Goal: Information Seeking & Learning: Learn about a topic

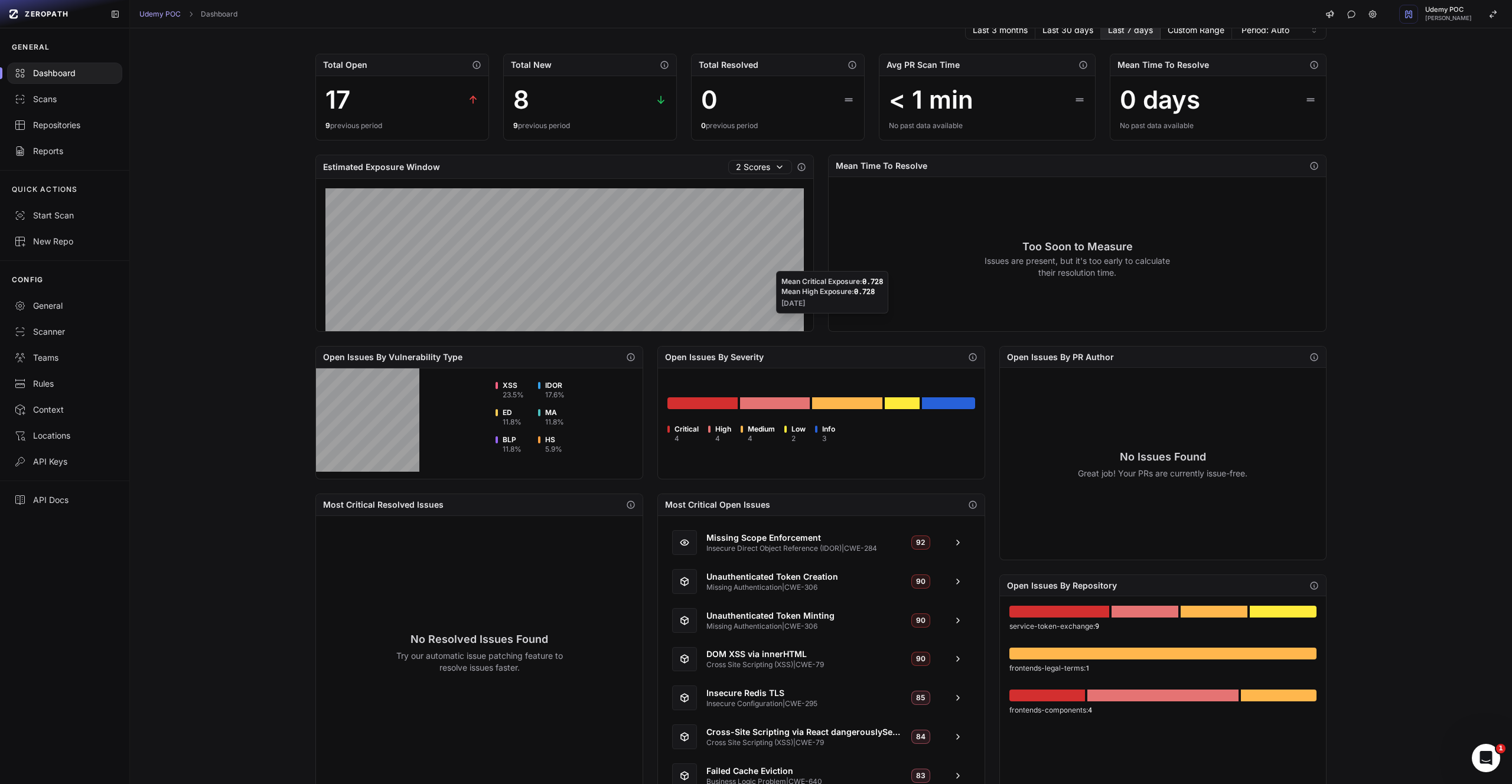
scroll to position [95, 0]
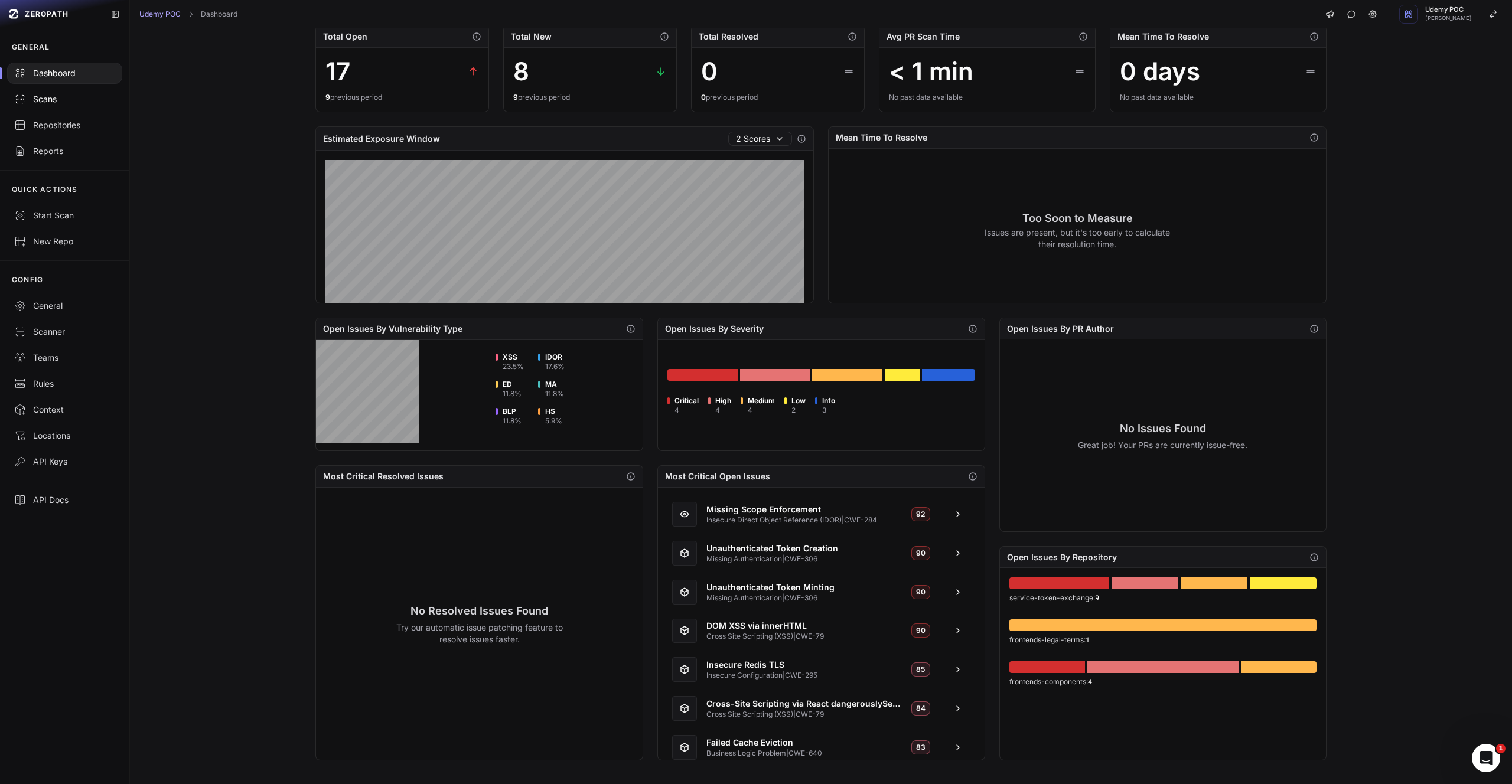
click at [33, 99] on div "Scans" at bounding box center [65, 99] width 101 height 11
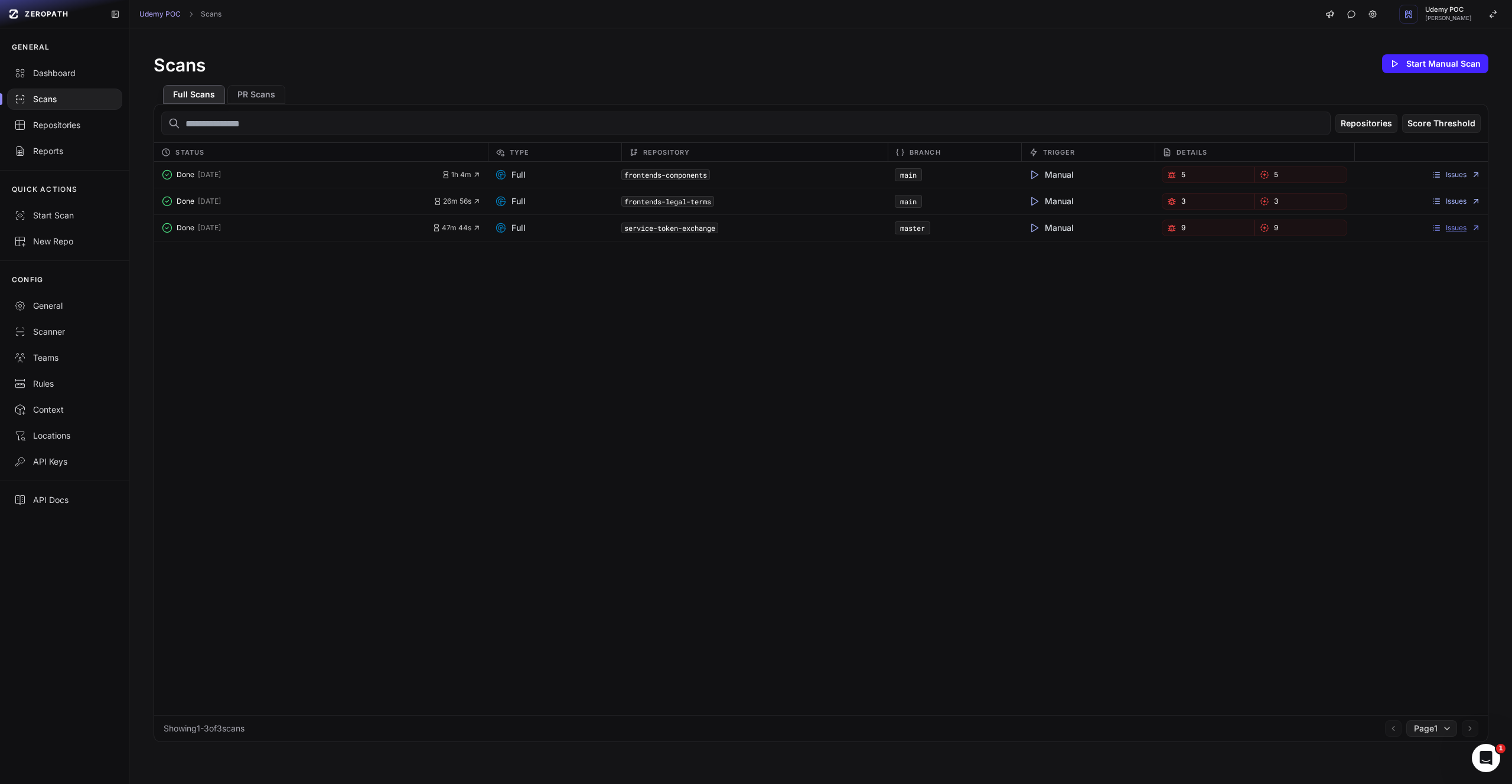
click at [1446, 224] on link "Issues" at bounding box center [1456, 228] width 49 height 10
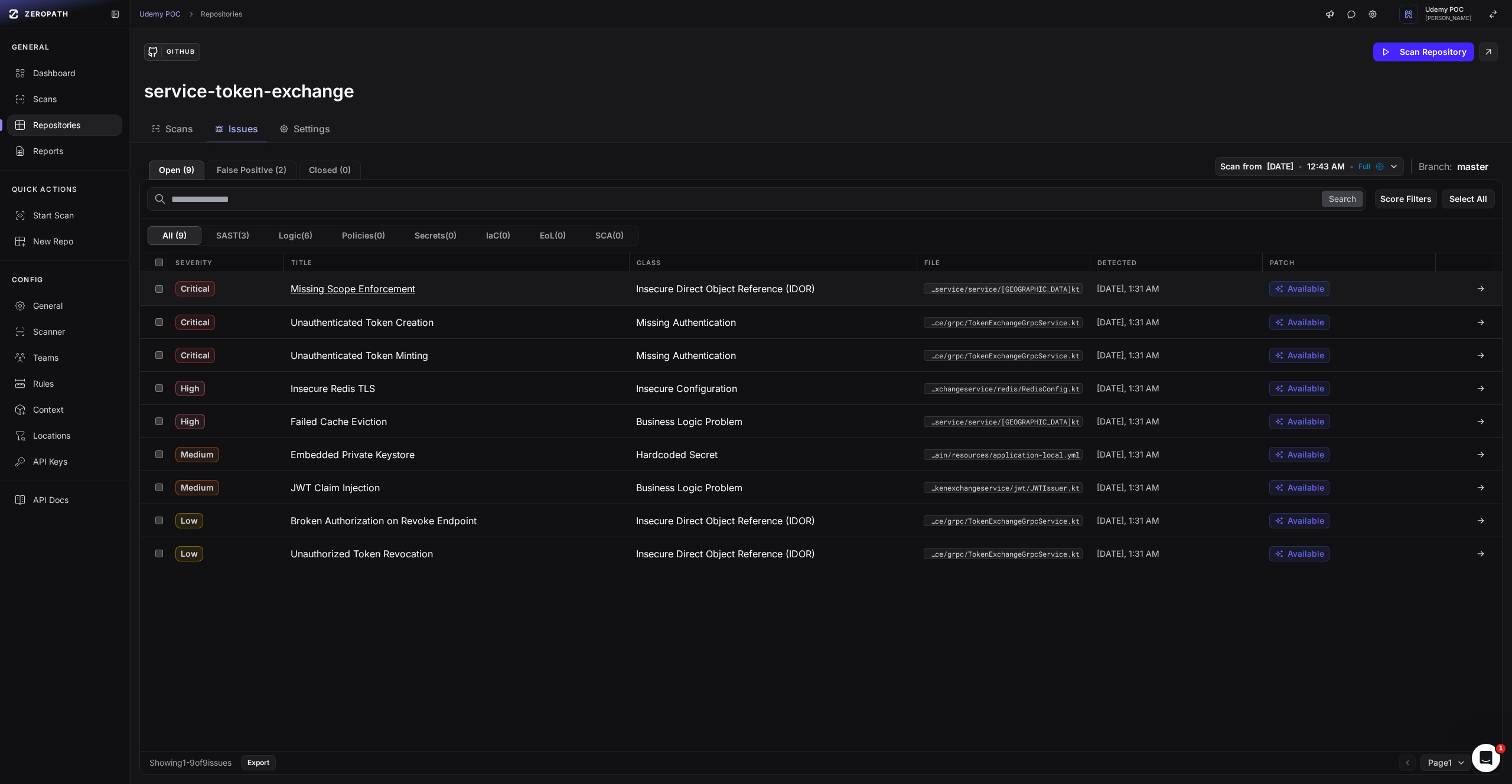
click at [398, 289] on h3 "Missing Scope Enforcement" at bounding box center [353, 288] width 125 height 14
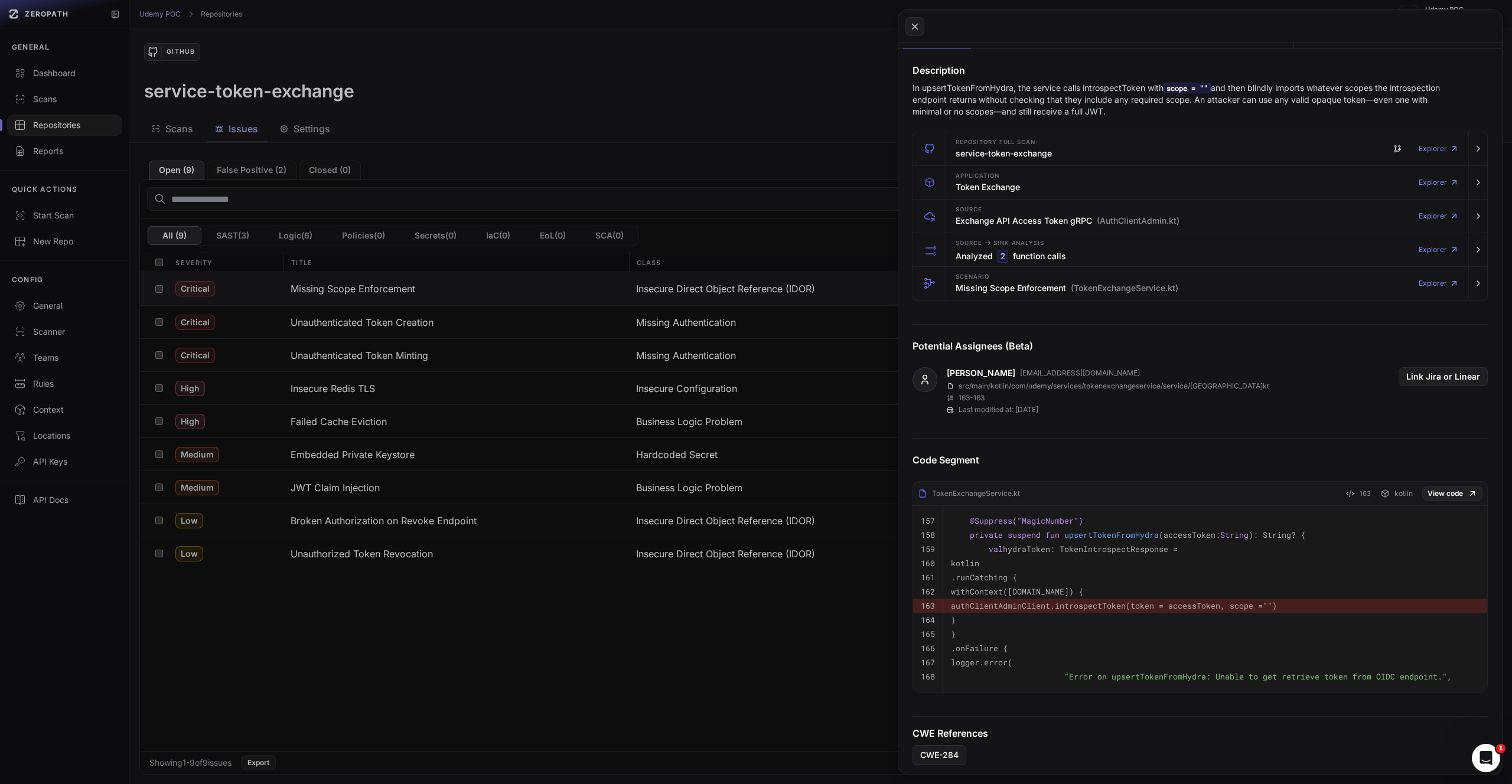
scroll to position [293, 0]
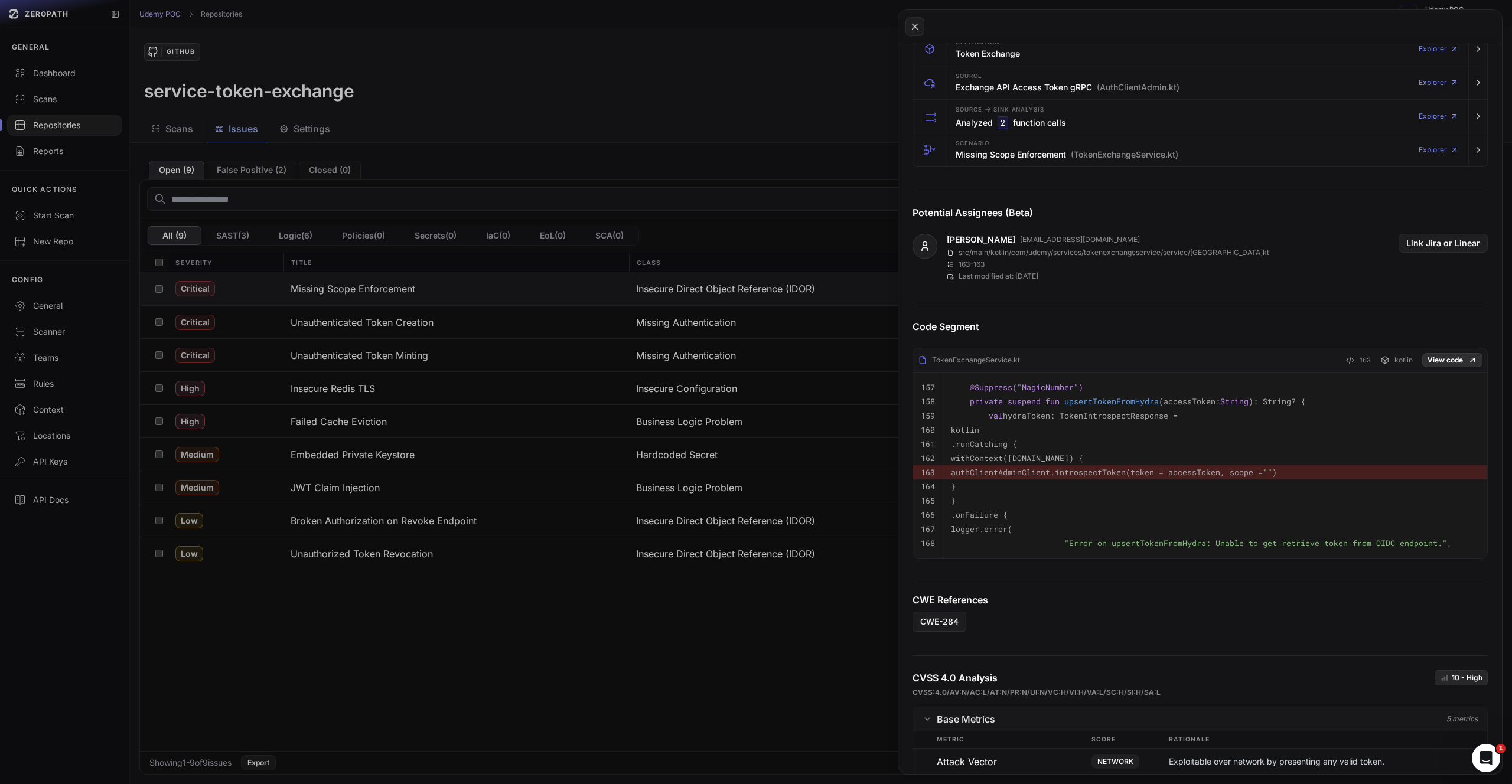
click at [1468, 359] on icon at bounding box center [1473, 360] width 10 height 10
click at [965, 474] on code "authClientAdminClient.introspectToken(token = accessToken, scope = "" )" at bounding box center [1113, 472] width 326 height 11
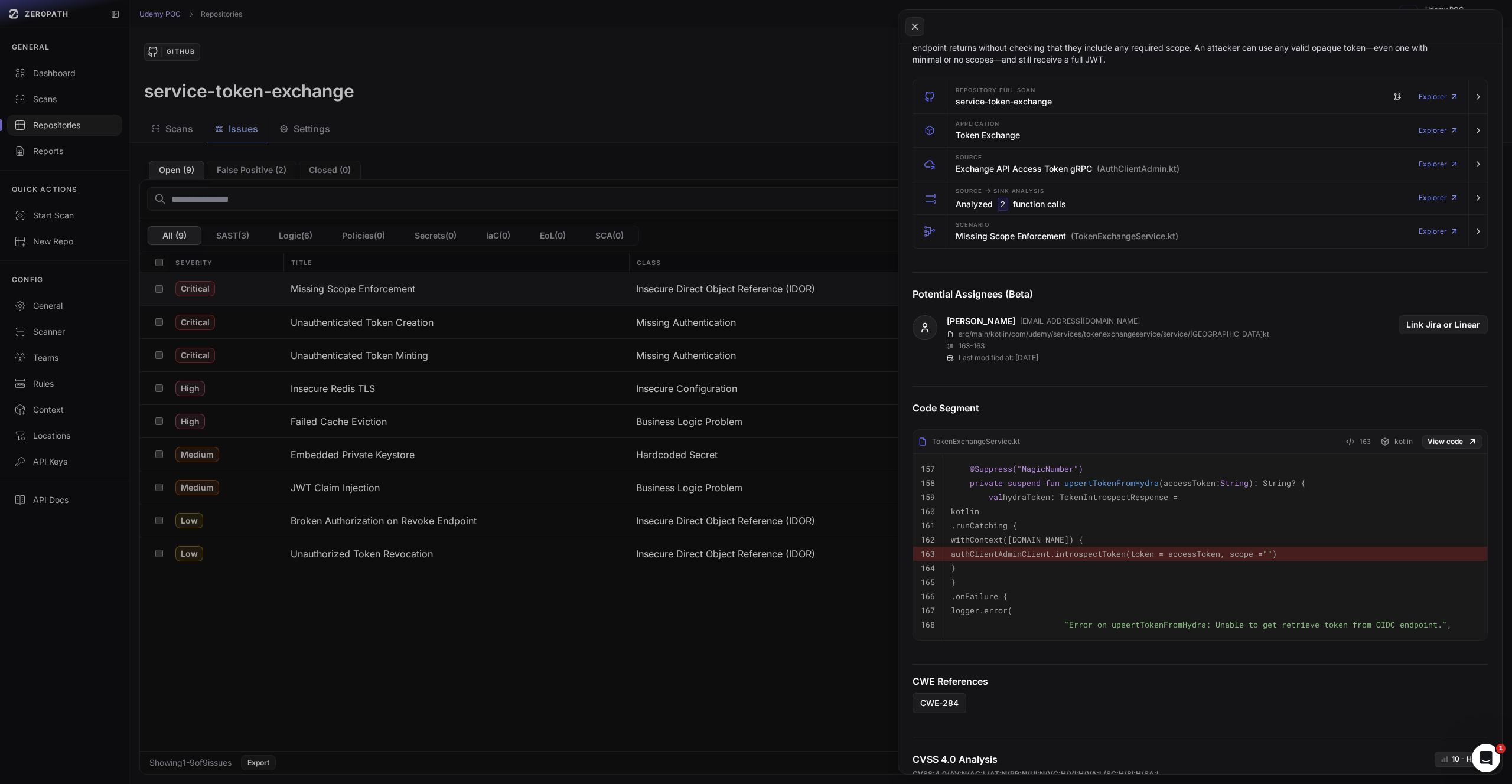
scroll to position [0, 0]
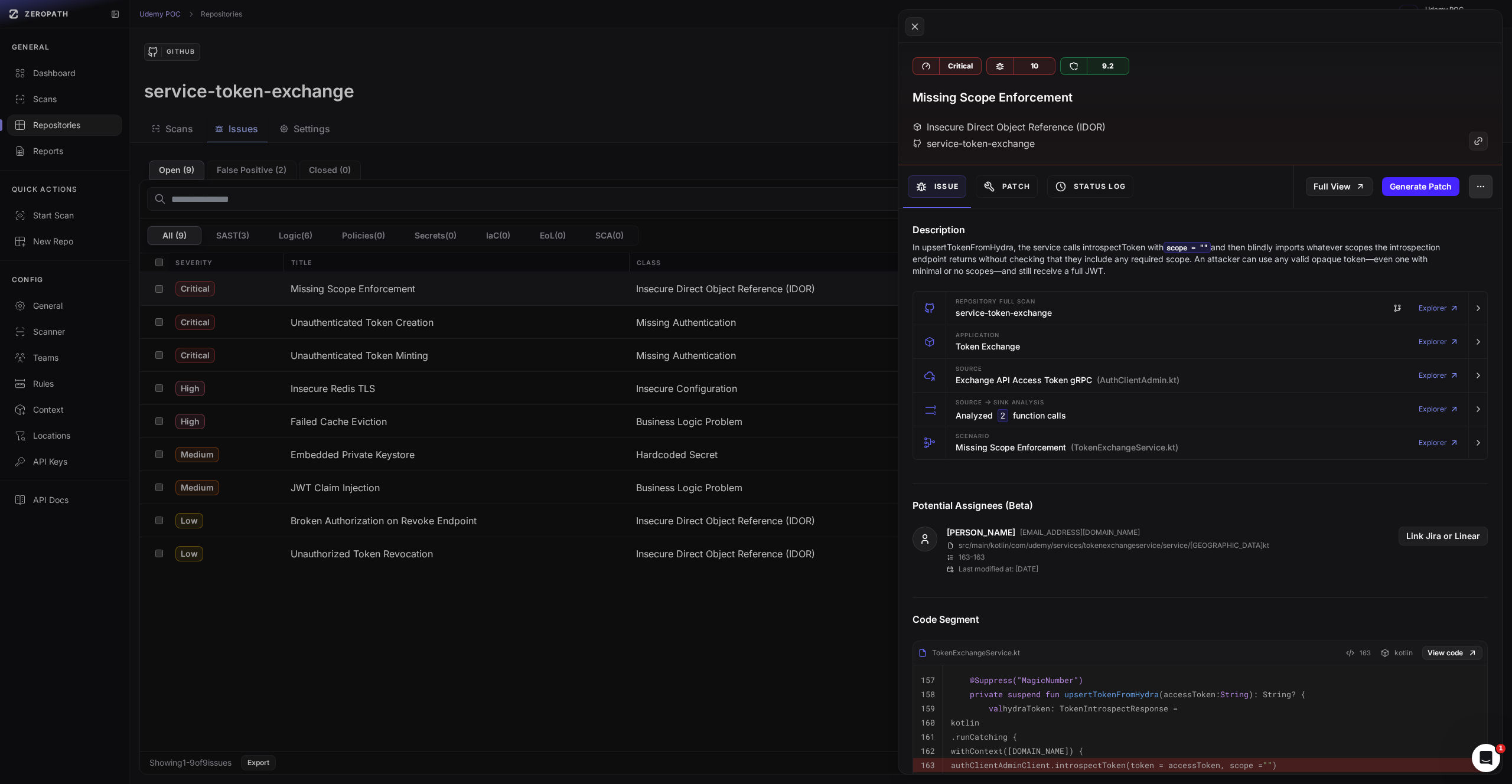
click at [1476, 189] on icon "button" at bounding box center [1481, 187] width 10 height 10
click at [1455, 217] on div "False Positive" at bounding box center [1417, 217] width 127 height 29
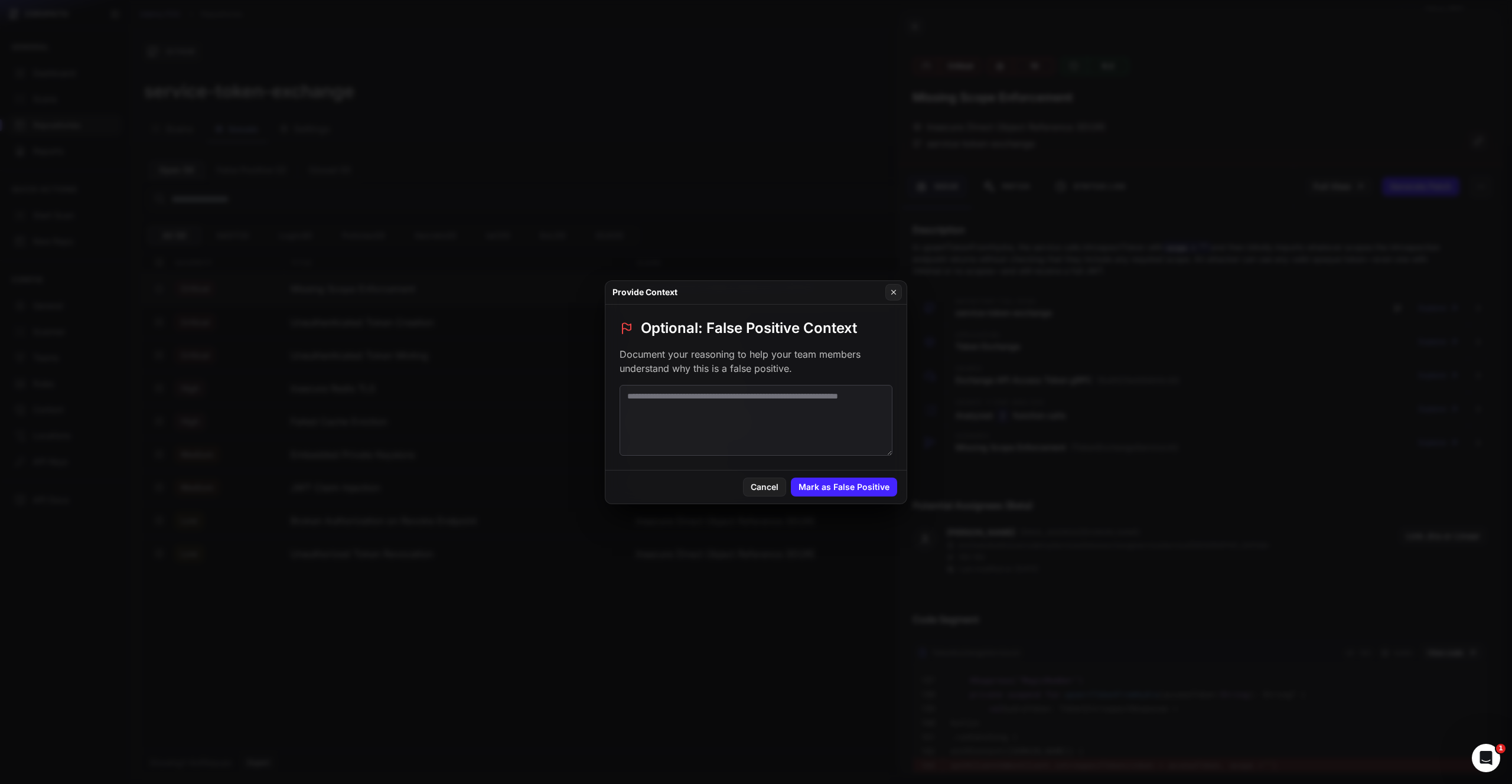
click at [790, 392] on textarea at bounding box center [756, 420] width 273 height 71
click at [664, 398] on textarea at bounding box center [756, 420] width 273 height 71
paste textarea "********"
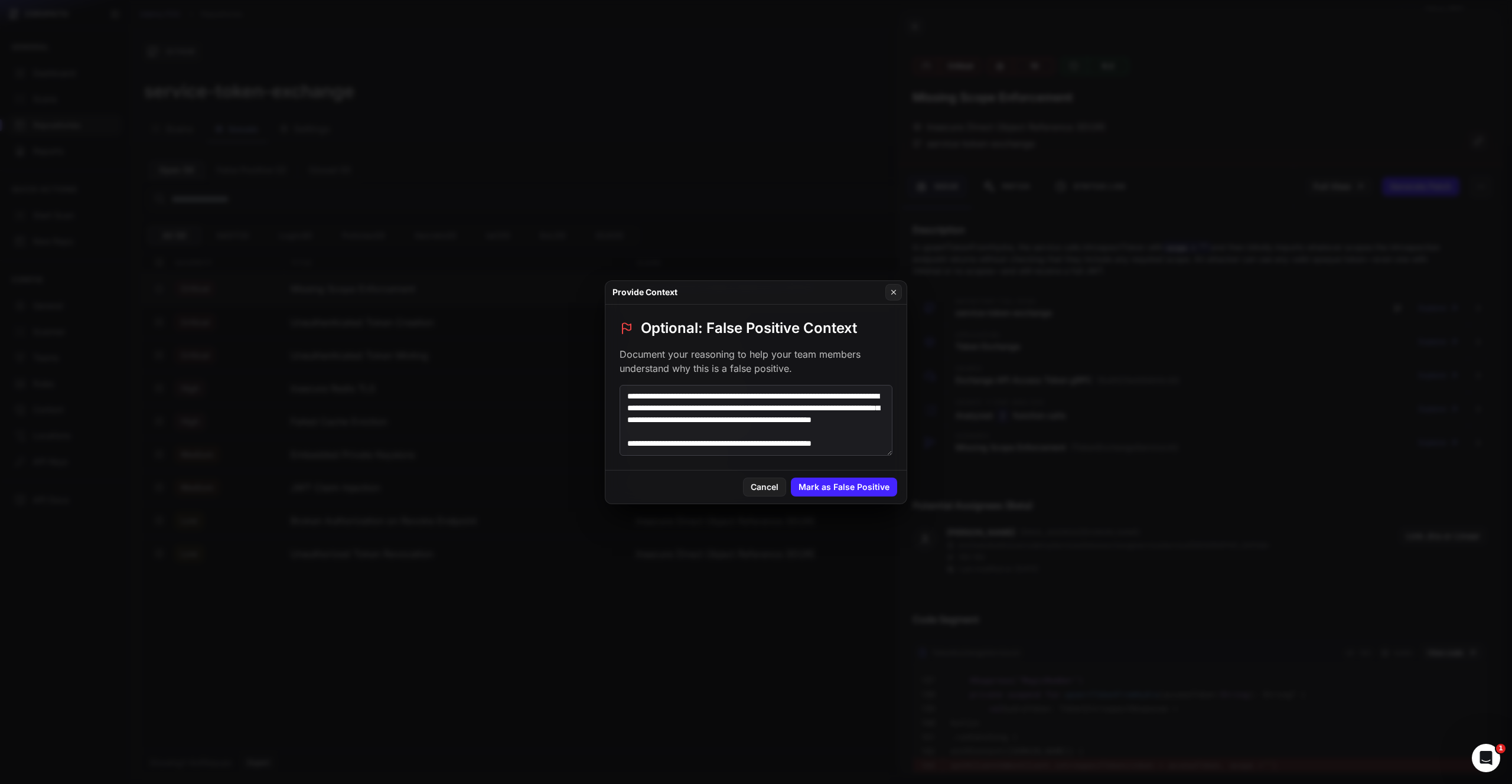
scroll to position [17, 0]
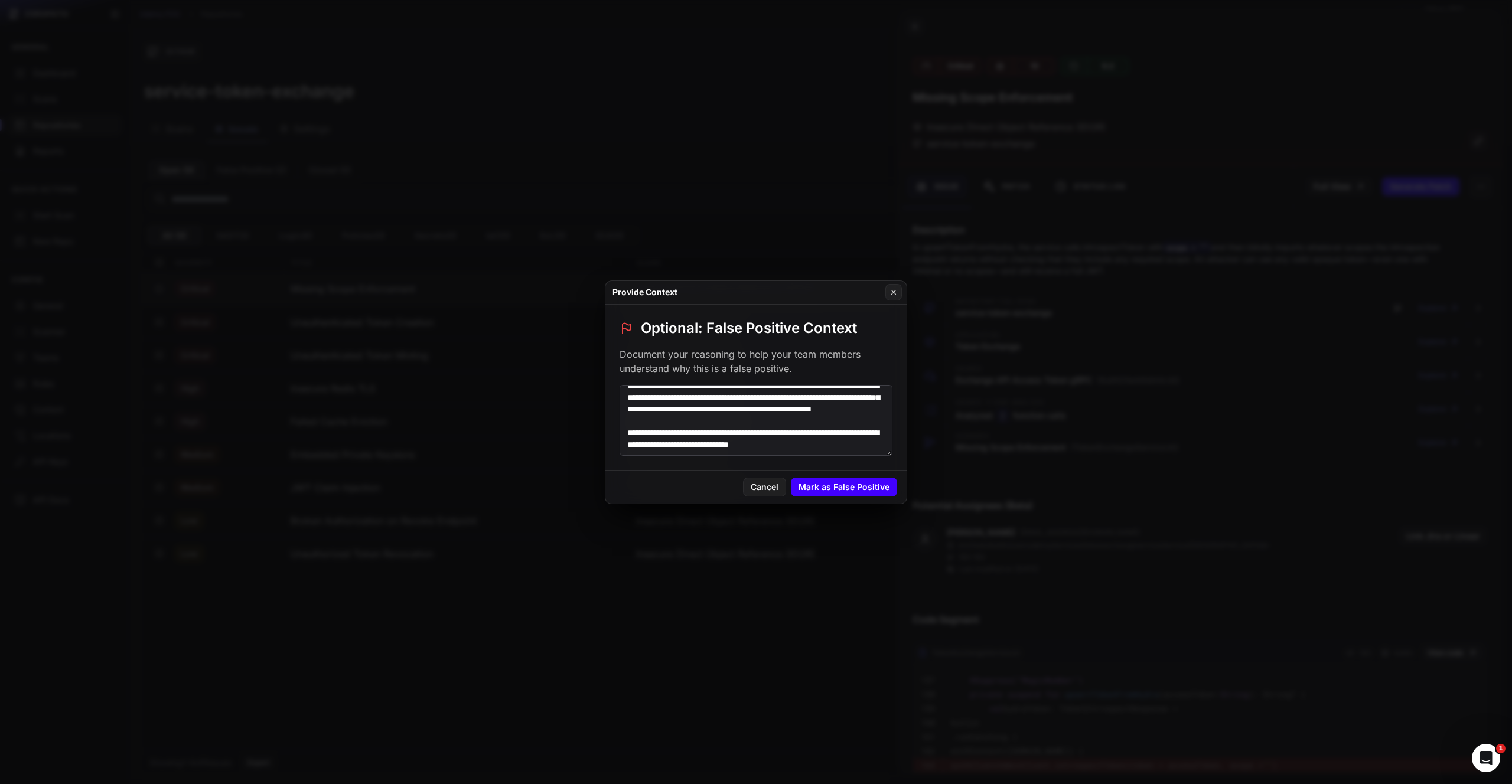
type textarea "**********"
click at [848, 485] on button "Mark as False Positive" at bounding box center [844, 487] width 106 height 19
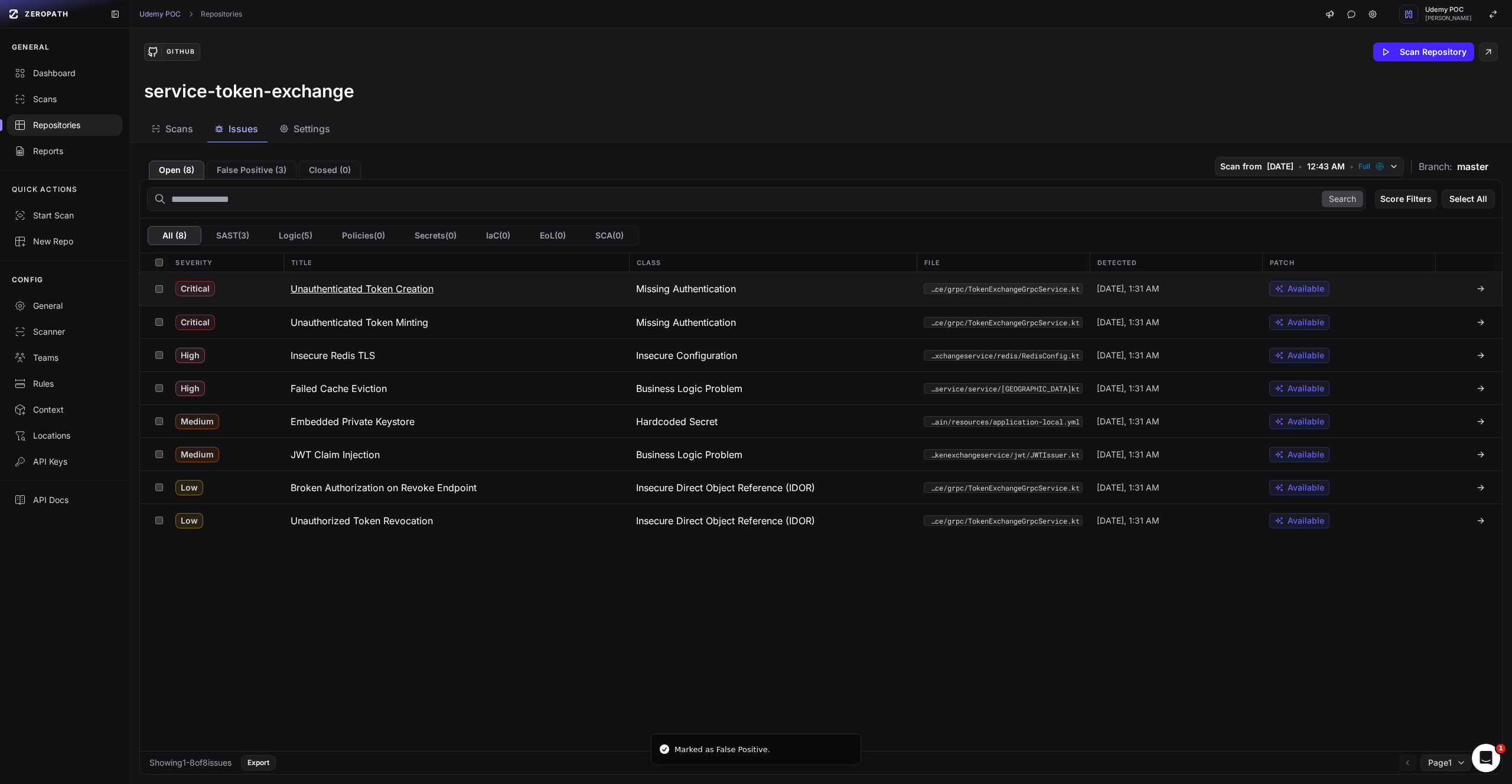
click at [398, 288] on h3 "Unauthenticated Token Creation" at bounding box center [362, 288] width 143 height 14
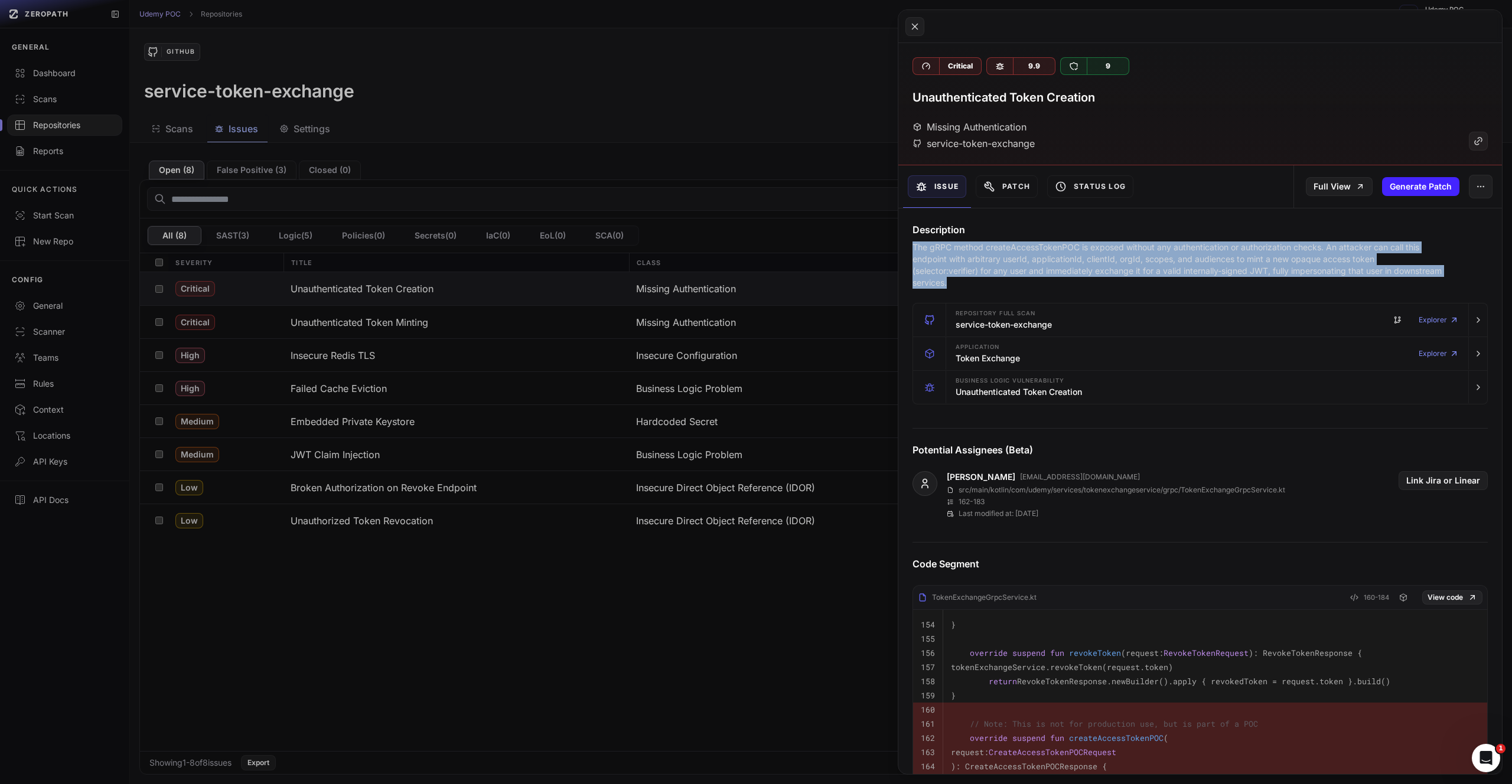
drag, startPoint x: 1052, startPoint y: 280, endPoint x: 908, endPoint y: 241, distance: 149.2
click at [908, 241] on div "Description The gRPC method createAccessTokenPOC is exposed without any authent…" at bounding box center [1200, 256] width 604 height 66
click at [1252, 283] on p "The gRPC method createAccessTokenPOC is exposed without any authentication or a…" at bounding box center [1177, 265] width 529 height 47
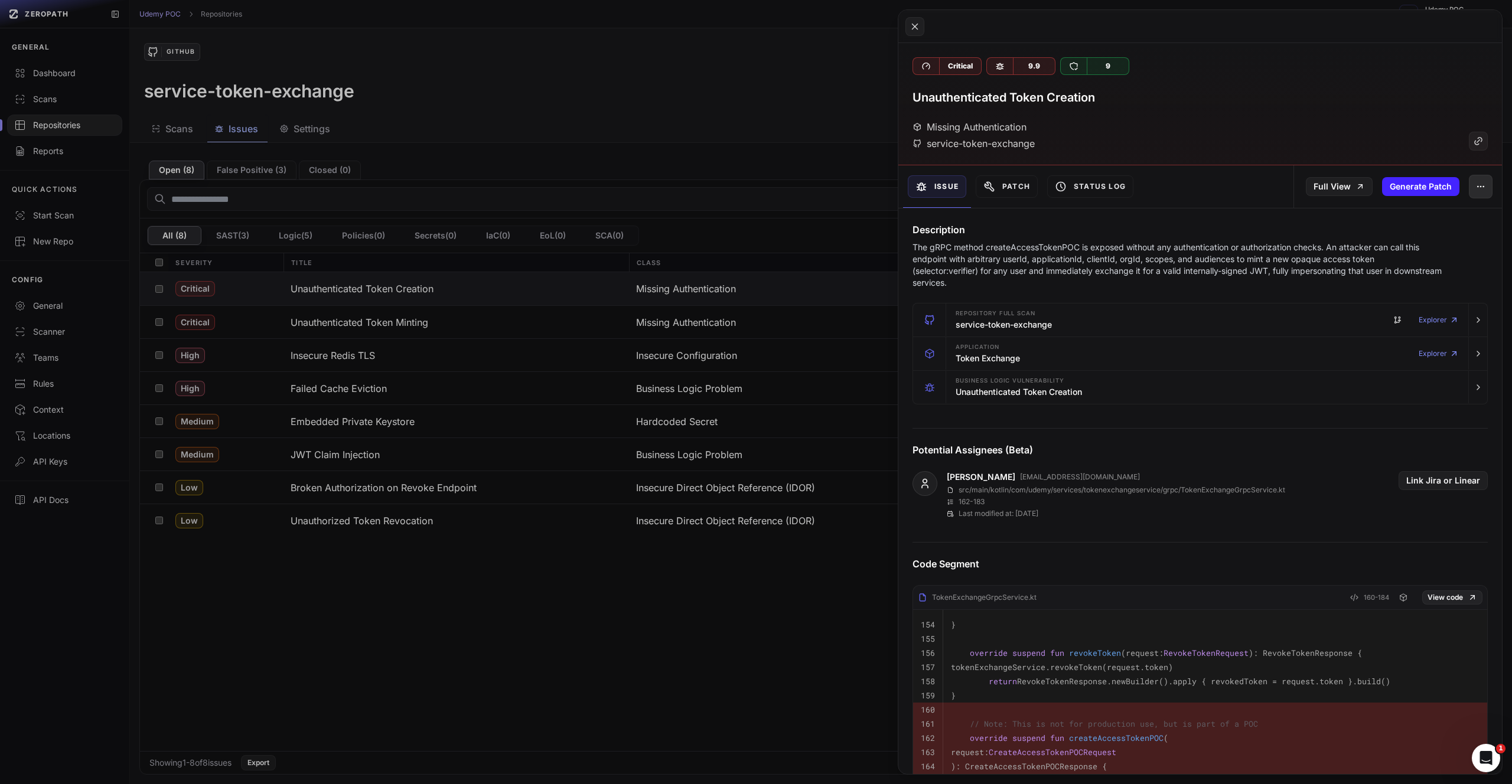
click at [1477, 189] on button "button" at bounding box center [1480, 186] width 24 height 24
click at [1477, 189] on button "button" at bounding box center [1480, 186] width 24 height 24
click at [1474, 144] on icon at bounding box center [1476, 142] width 4 height 4
click at [1336, 184] on link "Full View" at bounding box center [1340, 186] width 67 height 19
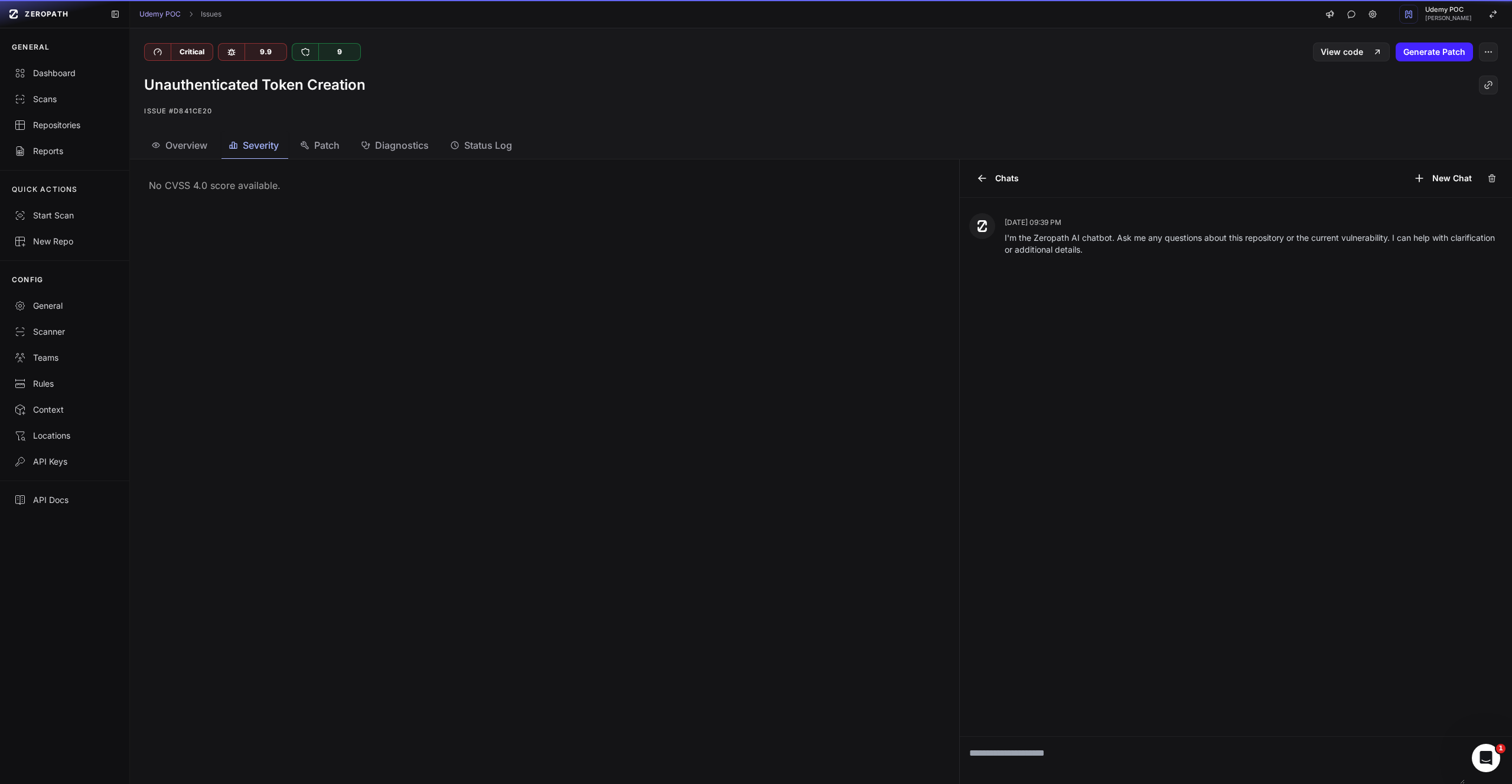
click at [259, 148] on span "Severity" at bounding box center [261, 145] width 36 height 14
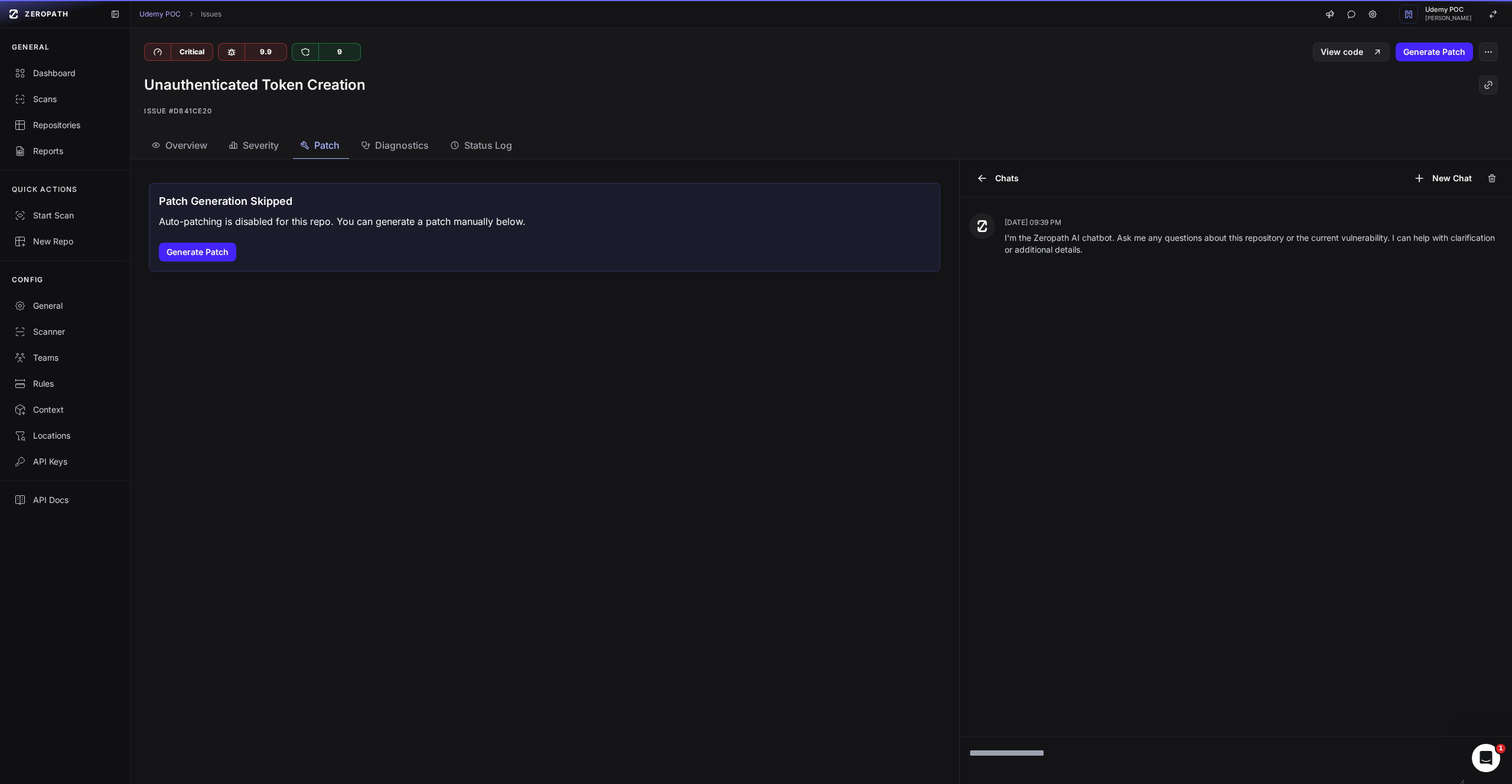
click at [443, 149] on button "Patch" at bounding box center [482, 145] width 78 height 27
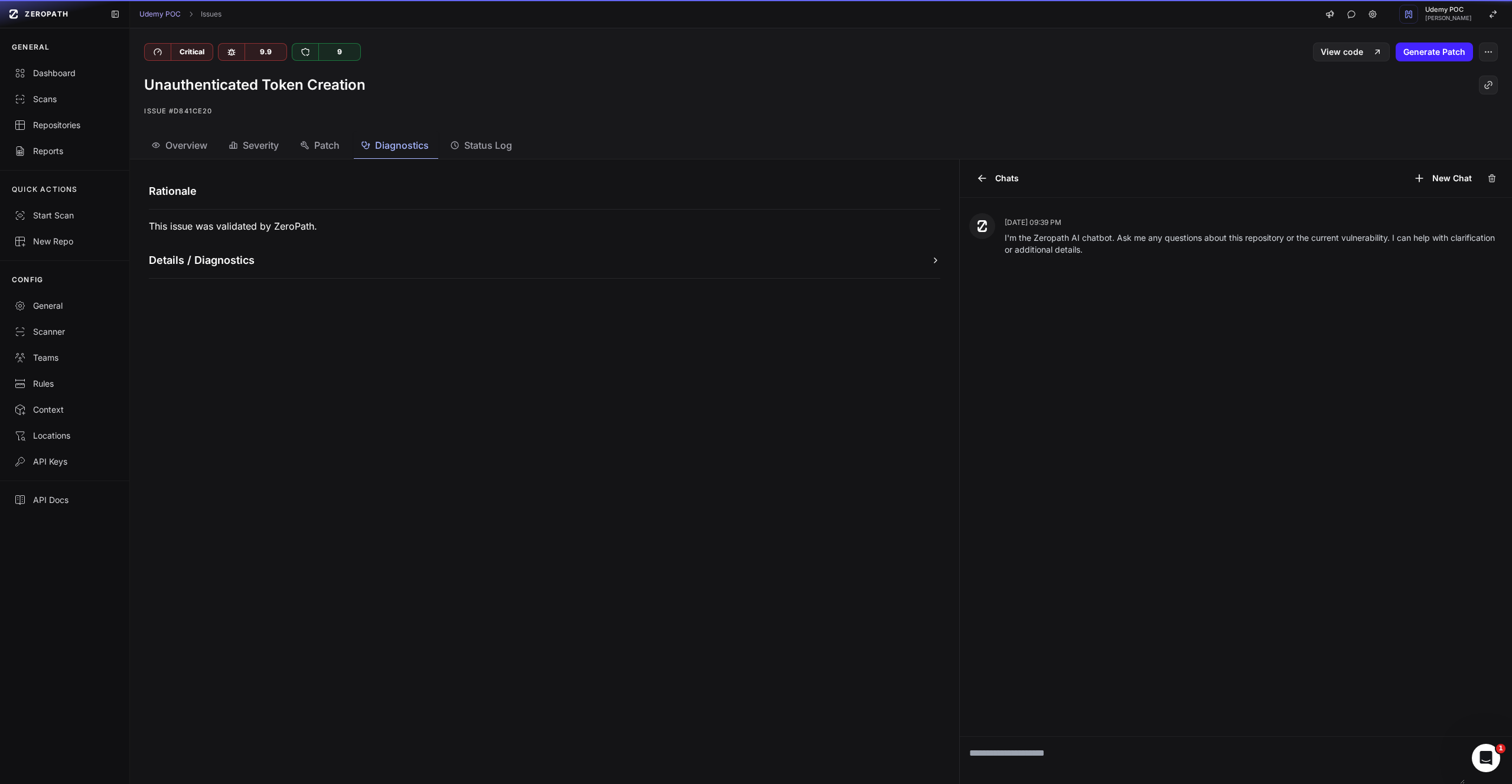
click at [410, 147] on span "Diagnostics" at bounding box center [402, 145] width 54 height 14
click at [497, 144] on span "Status Log" at bounding box center [488, 145] width 48 height 14
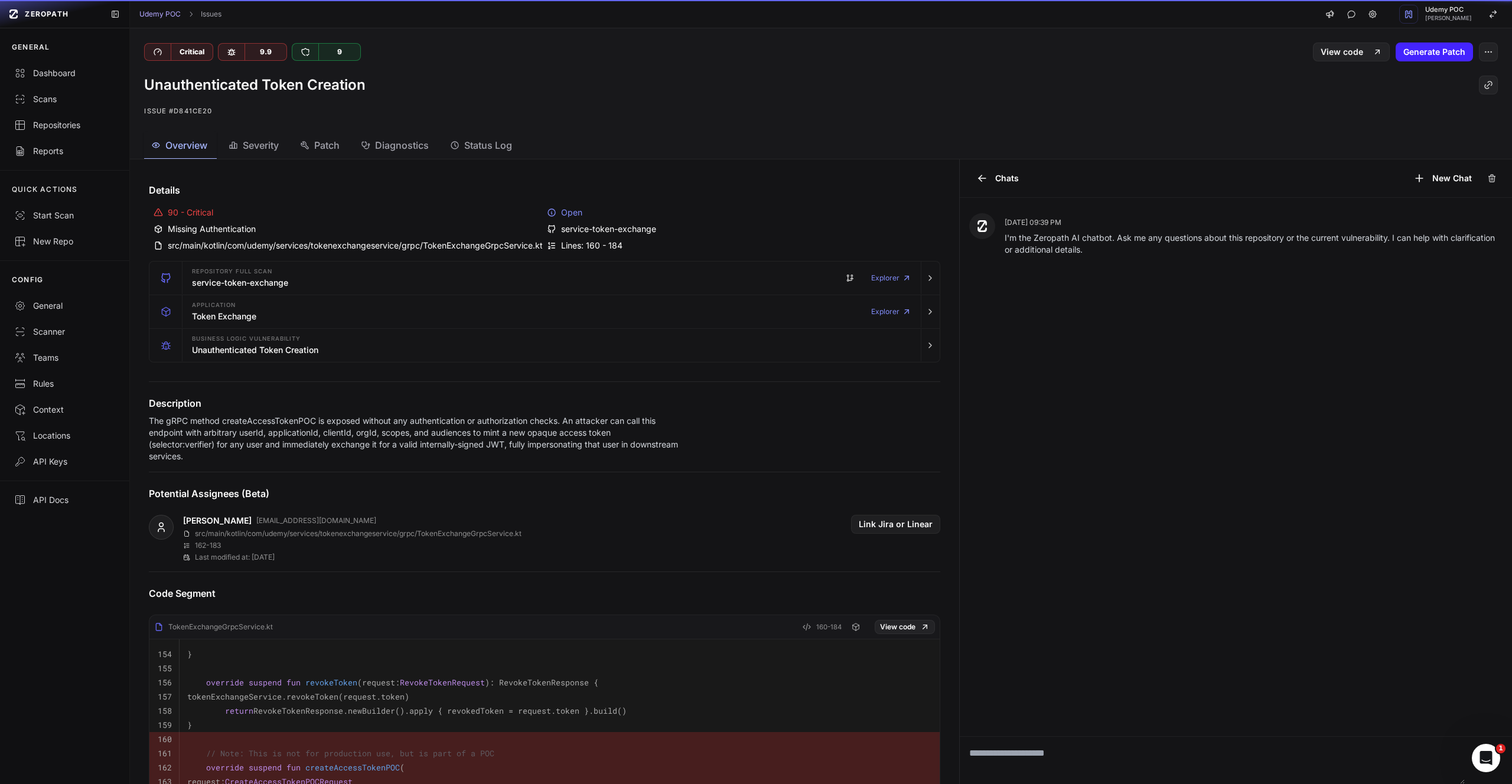
click at [176, 144] on span "Overview" at bounding box center [185, 145] width 42 height 14
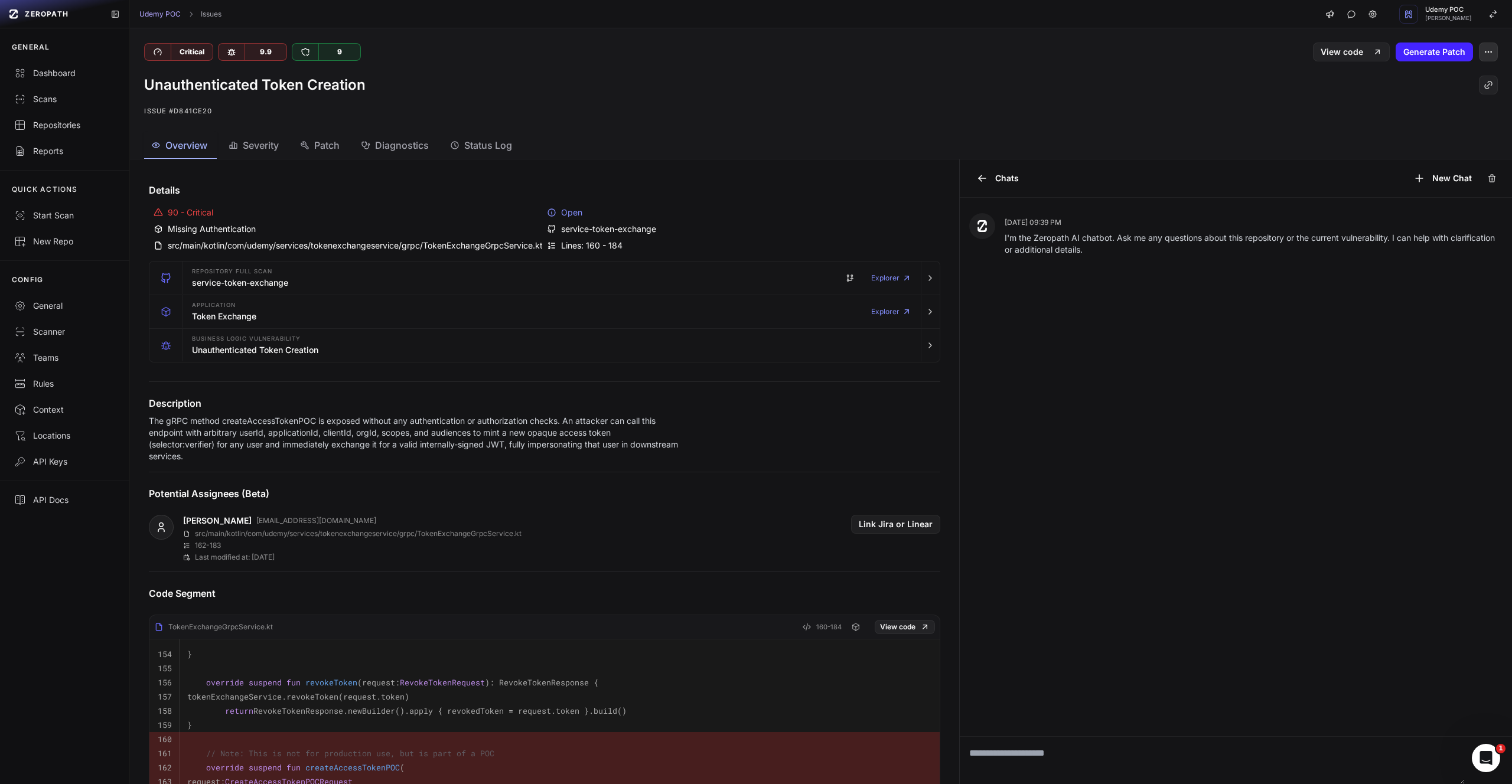
click at [1483, 55] on icon "button" at bounding box center [1488, 52] width 10 height 10
click at [1028, 764] on textarea at bounding box center [1212, 760] width 505 height 47
type textarea "**********"
click at [563, 211] on div "Open" at bounding box center [741, 212] width 389 height 11
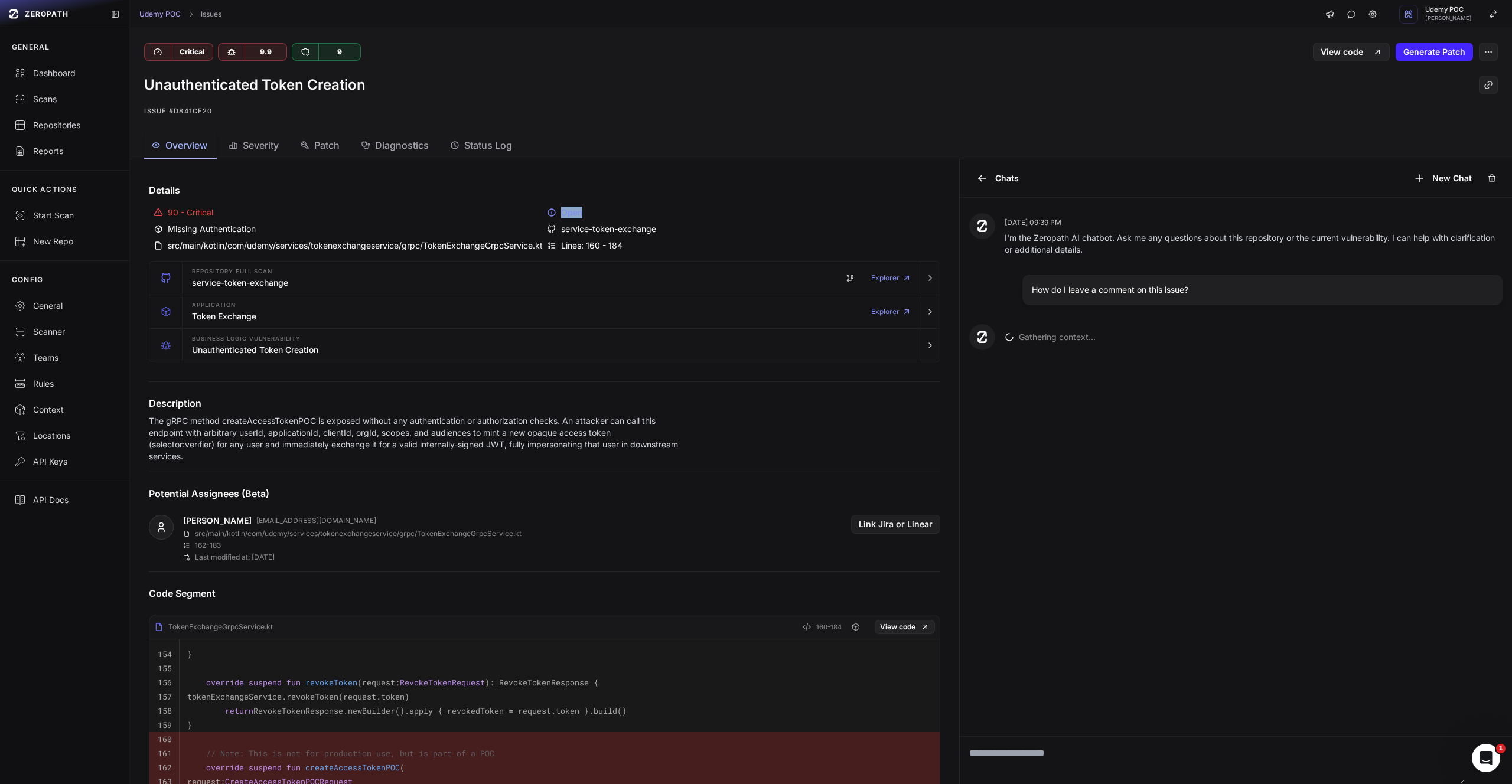
click at [563, 211] on div "Open" at bounding box center [741, 212] width 389 height 11
click at [921, 350] on button "button" at bounding box center [930, 345] width 19 height 33
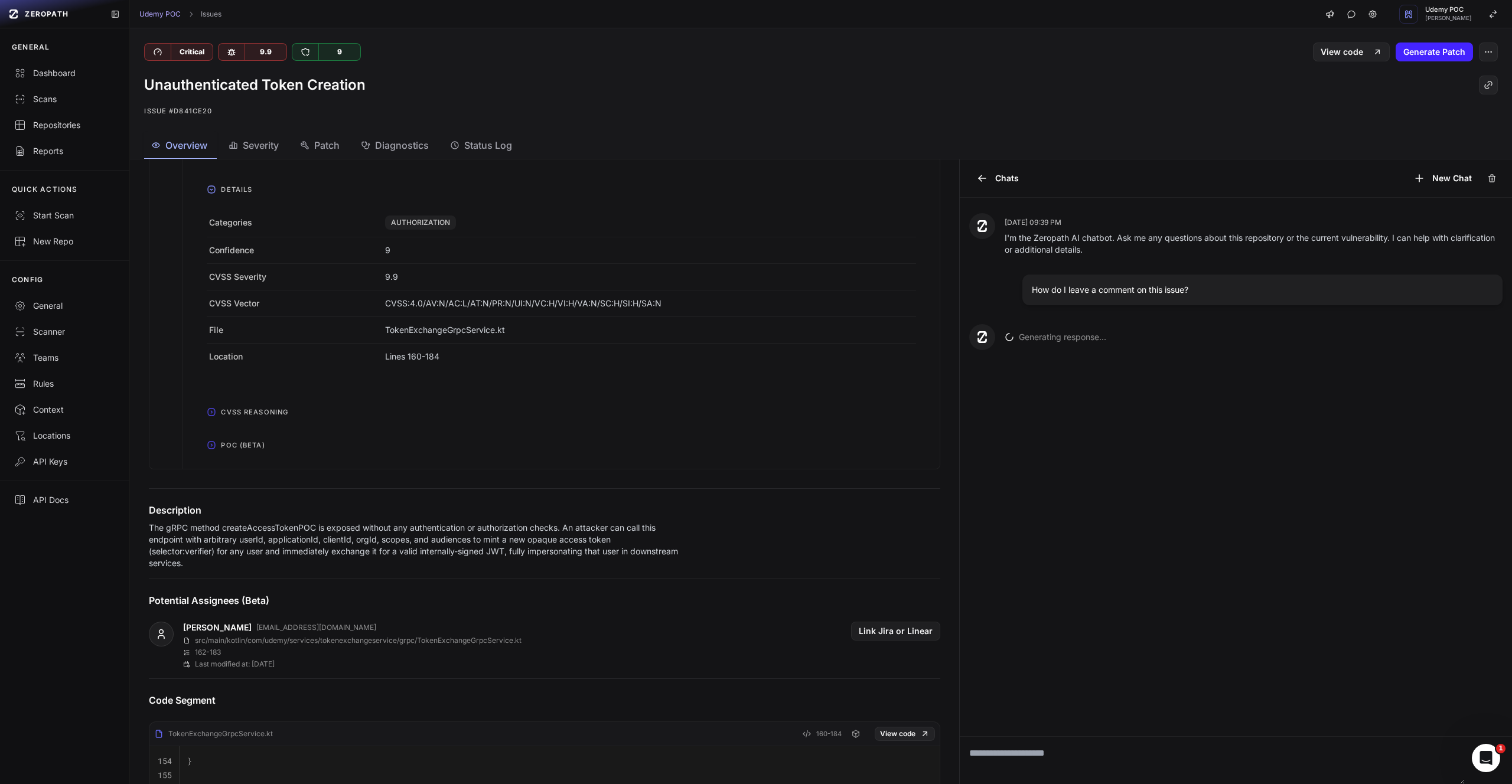
scroll to position [305, 0]
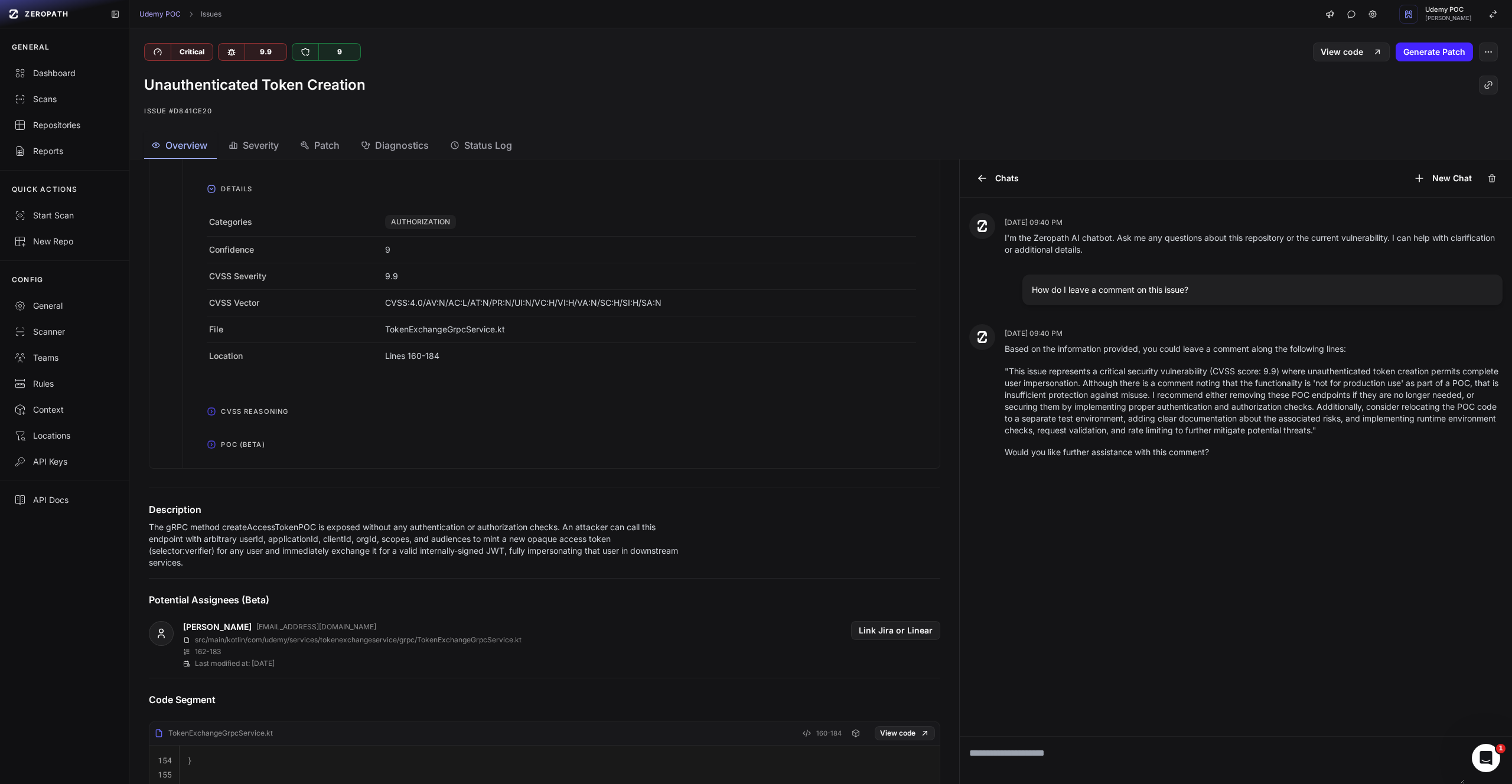
click at [1087, 754] on textarea at bounding box center [1212, 760] width 505 height 47
type textarea "**********"
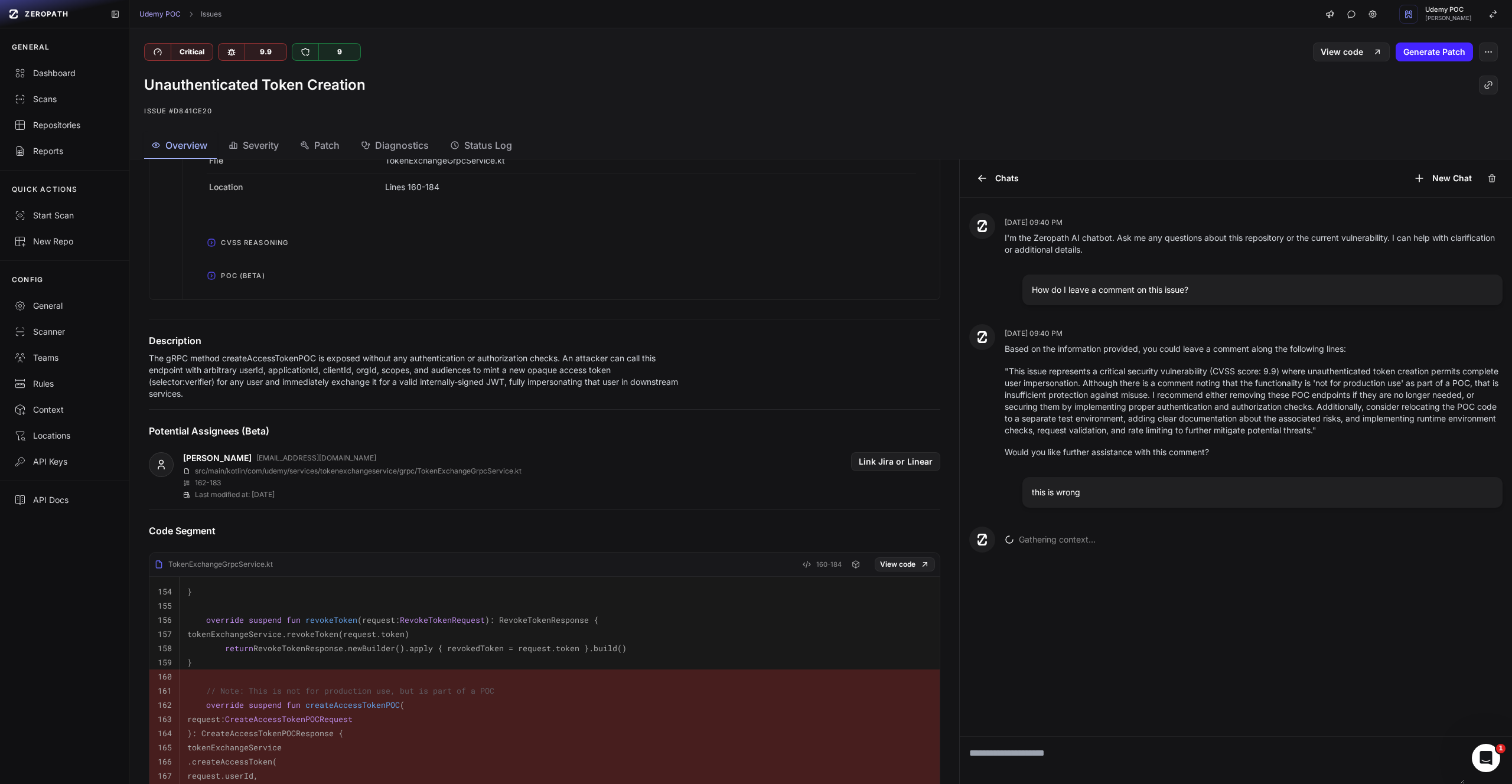
scroll to position [471, 0]
click at [909, 461] on button "Link Jira or Linear" at bounding box center [895, 464] width 89 height 19
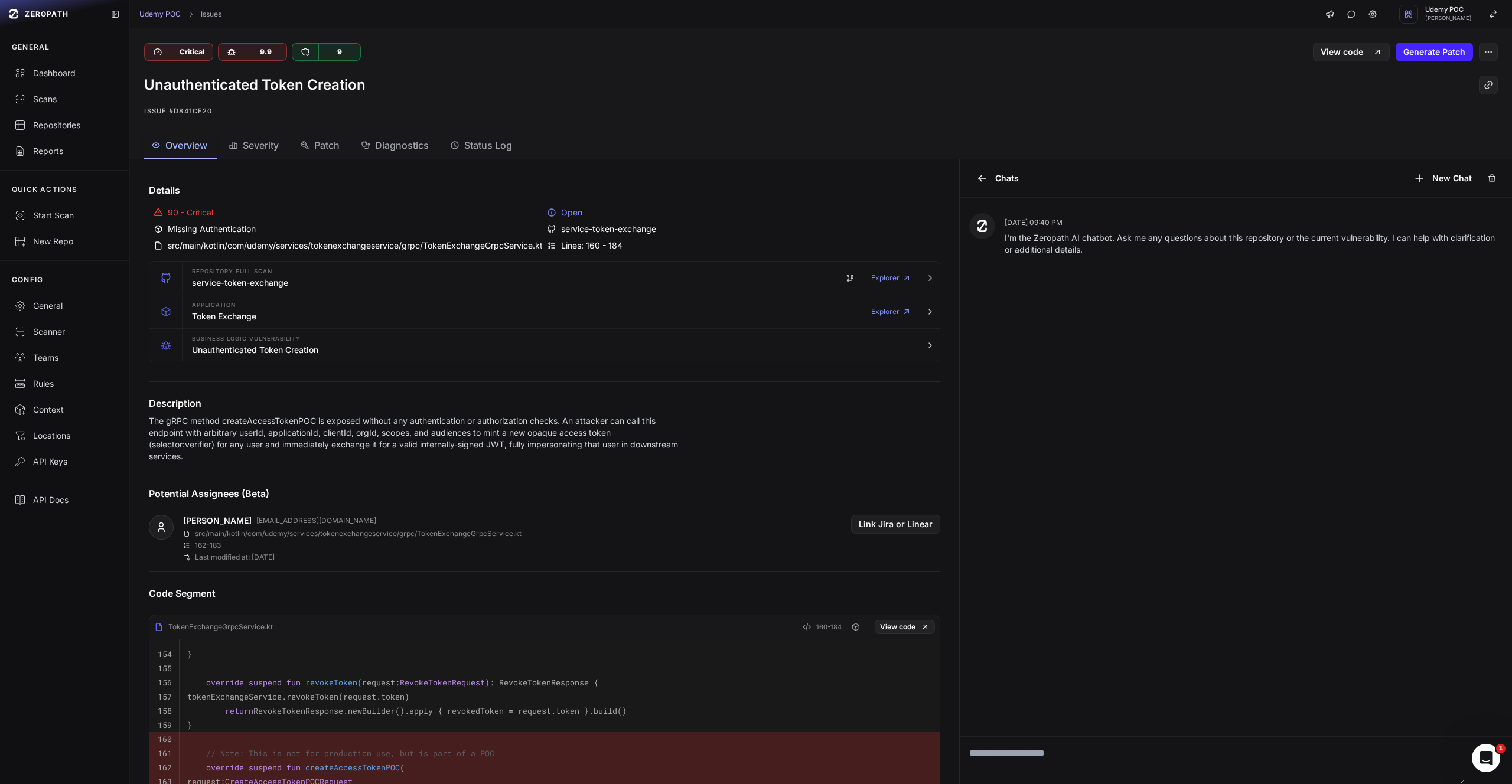
click at [353, 89] on h1 "Unauthenticated Token Creation" at bounding box center [254, 85] width 221 height 19
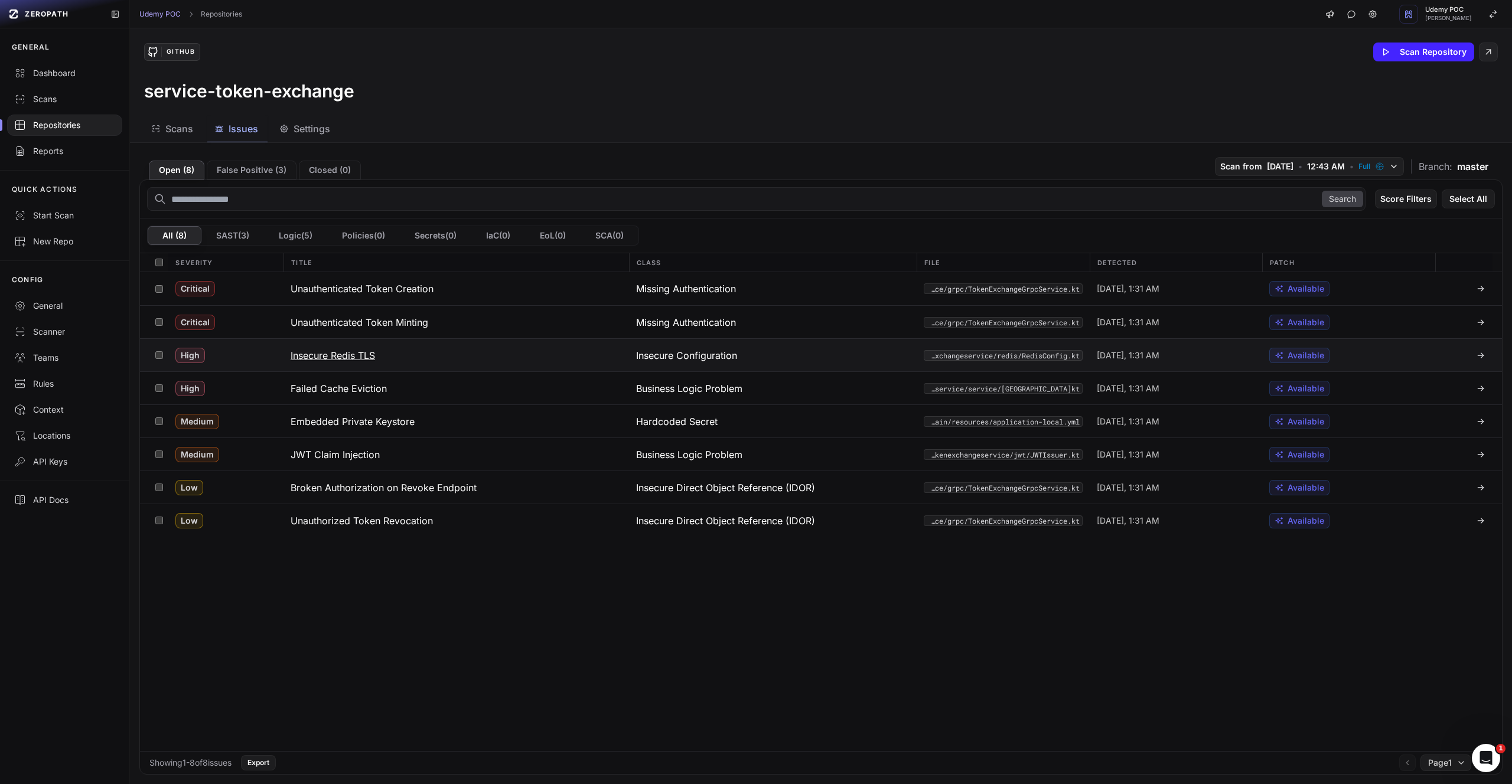
click at [337, 357] on h3 "Insecure Redis TLS" at bounding box center [332, 355] width 84 height 14
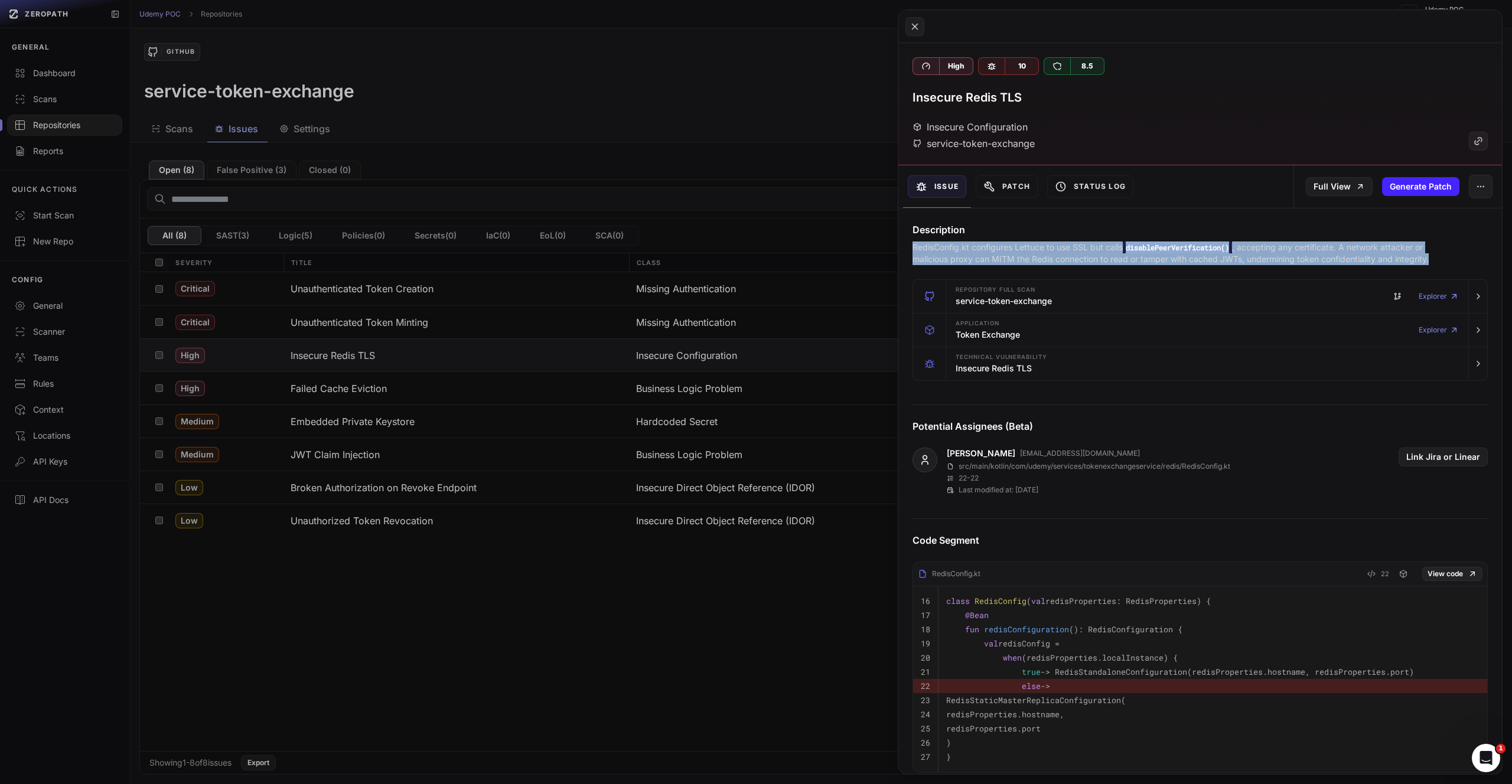
drag, startPoint x: 902, startPoint y: 249, endPoint x: 1450, endPoint y: 259, distance: 548.1
click at [1450, 259] on div "Description RedisConfig.kt configures Lettuce to use SSL but calls disablePeerV…" at bounding box center [1200, 244] width 604 height 42
click at [1450, 259] on div "RedisConfig.kt configures Lettuce to use SSL but calls disablePeerVerification(…" at bounding box center [1200, 253] width 575 height 24
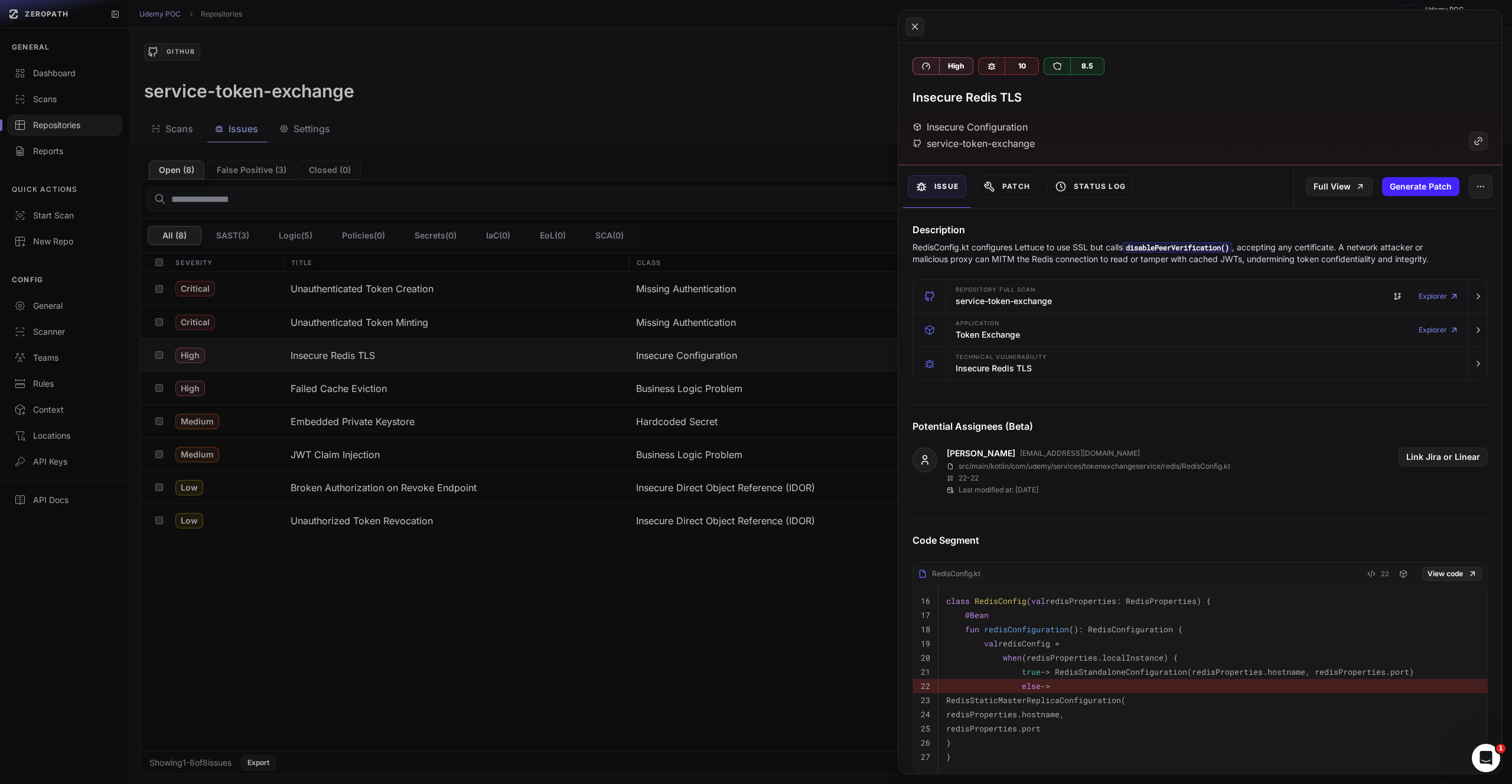
click at [355, 389] on button at bounding box center [756, 392] width 1512 height 784
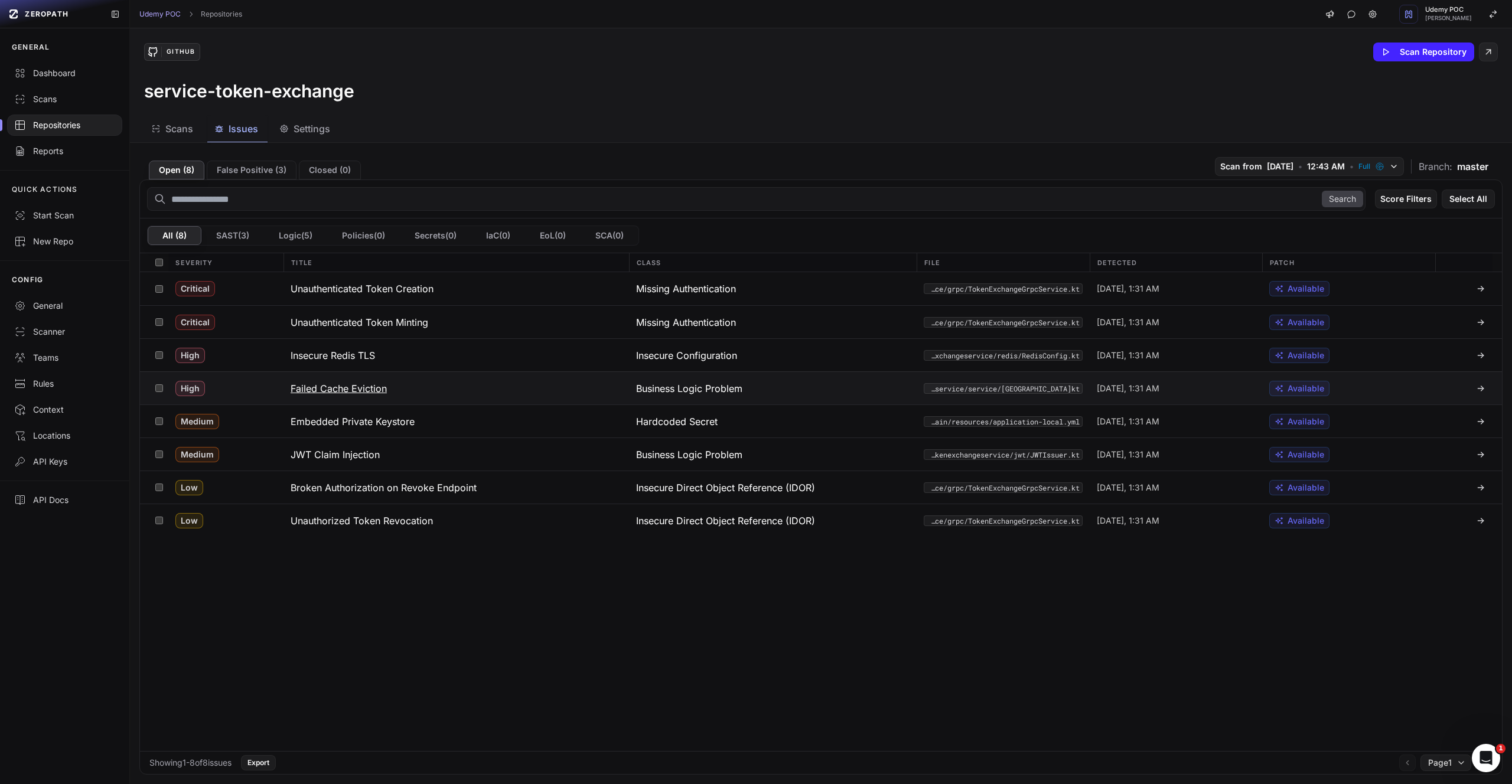
click at [355, 390] on h3 "Failed Cache Eviction" at bounding box center [339, 388] width 96 height 14
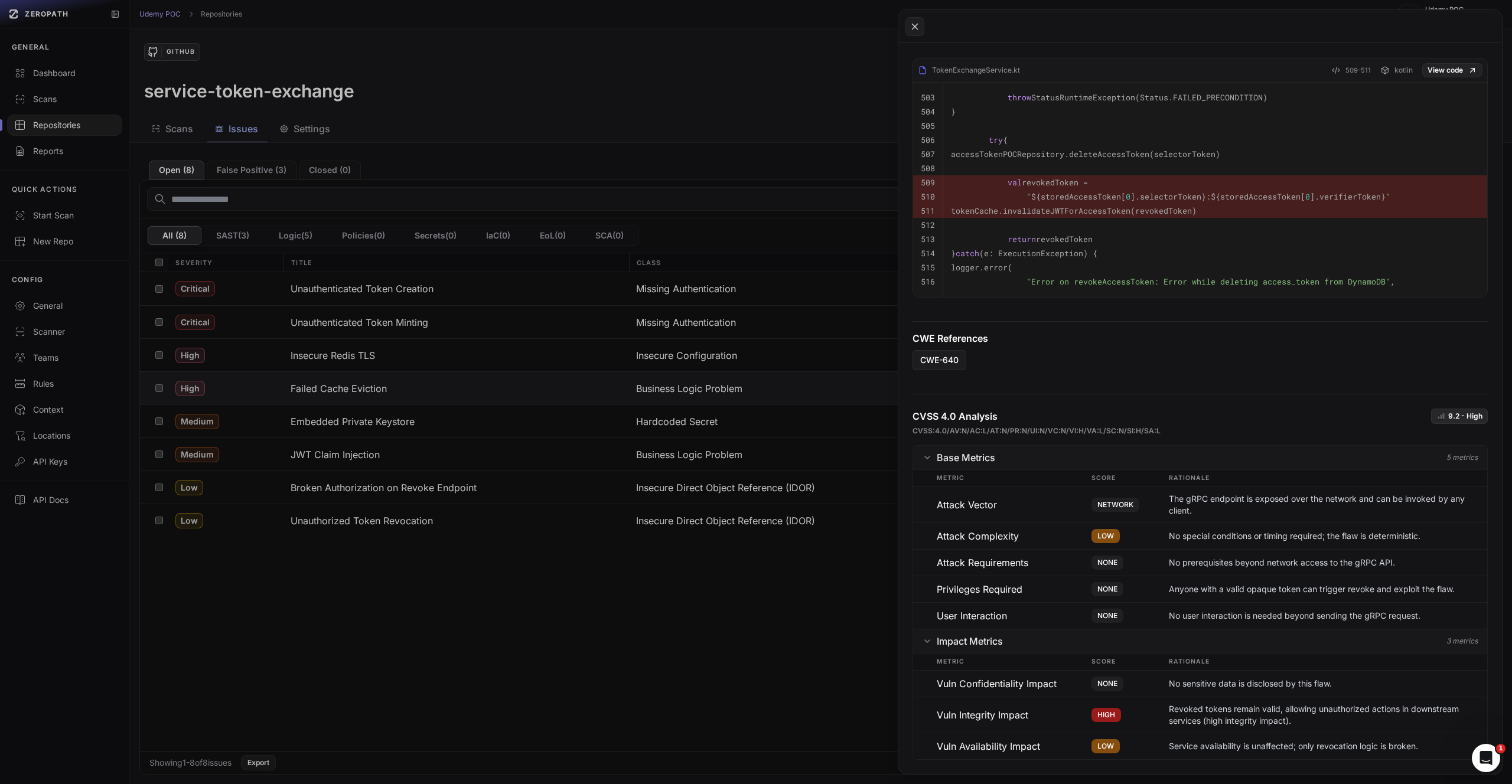
scroll to position [450, 0]
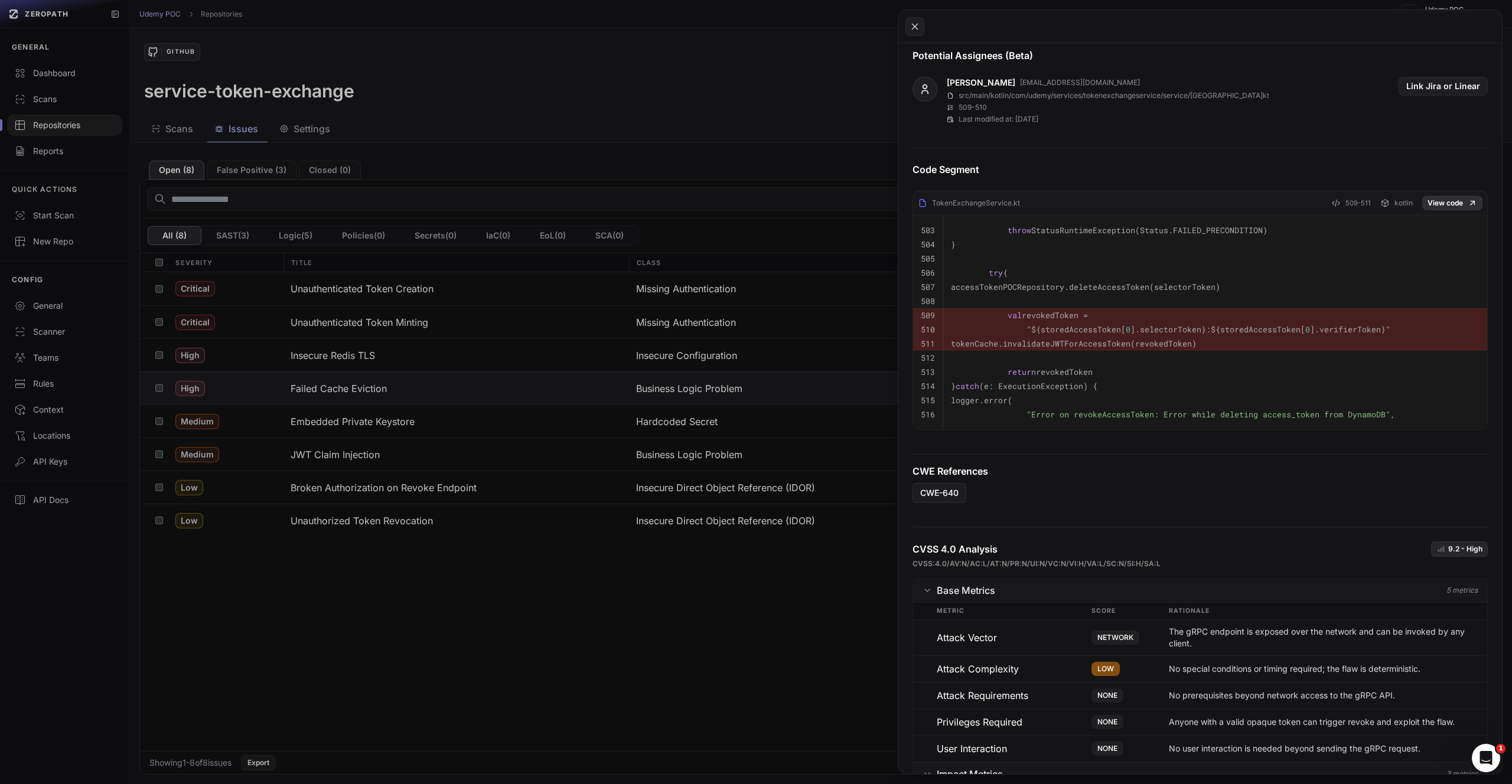
click at [1468, 207] on icon at bounding box center [1473, 203] width 10 height 10
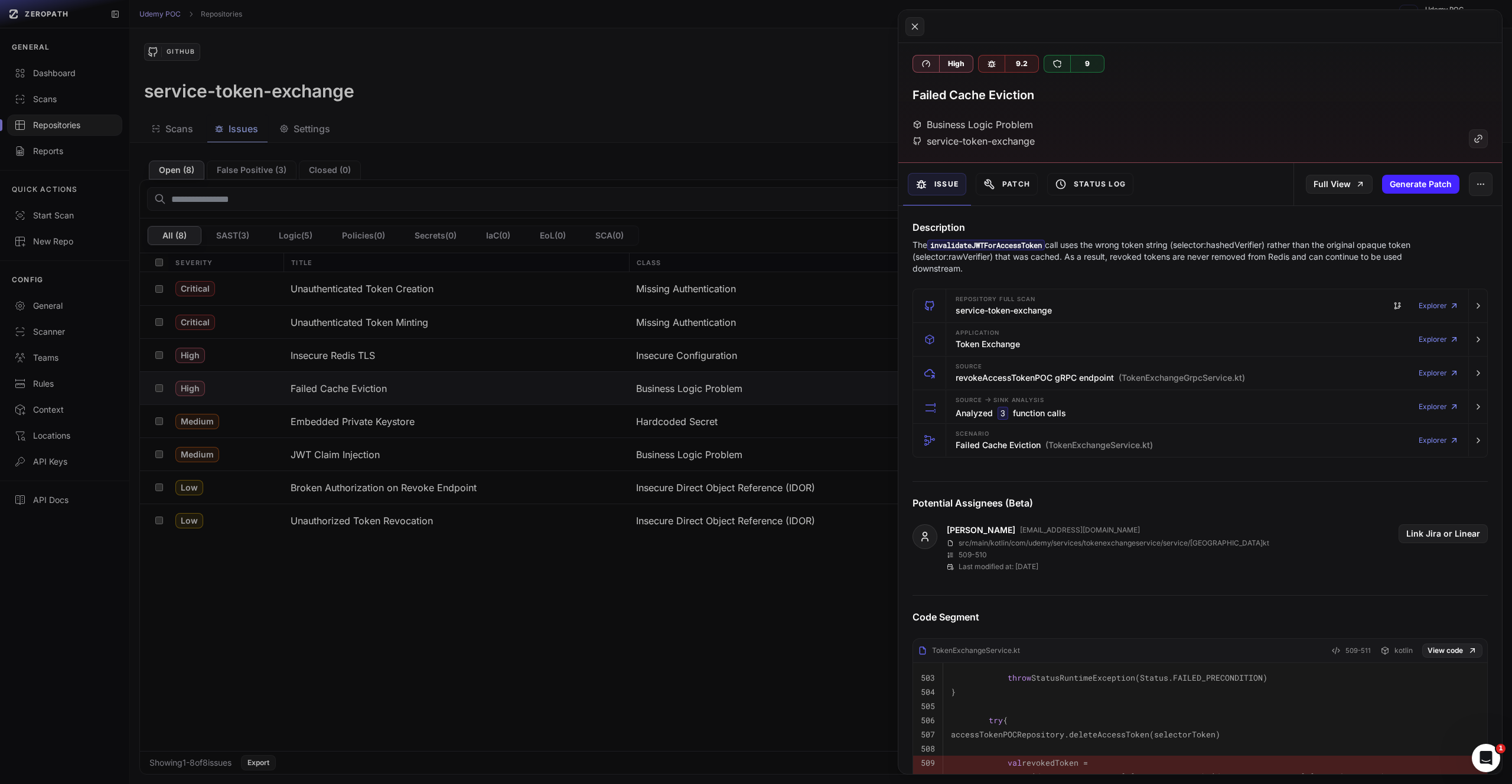
scroll to position [0, 0]
drag, startPoint x: 1163, startPoint y: 270, endPoint x: 907, endPoint y: 247, distance: 257.0
click at [907, 247] on div "Description The invalidateJWTForAccessToken call uses the wrong token string (s…" at bounding box center [1200, 250] width 604 height 55
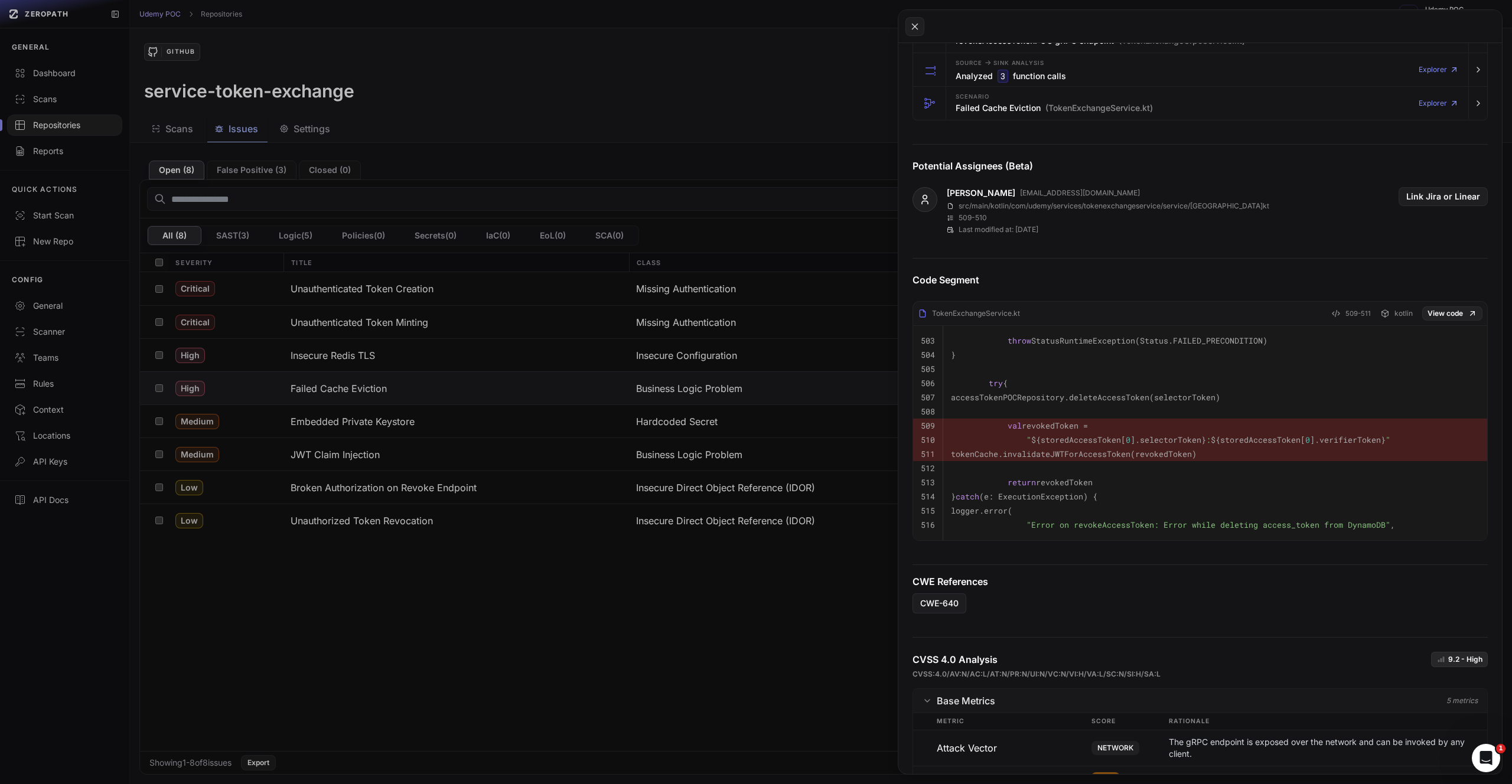
scroll to position [337, 0]
click at [1438, 317] on link "View code" at bounding box center [1452, 315] width 60 height 14
click at [376, 418] on button at bounding box center [756, 392] width 1512 height 784
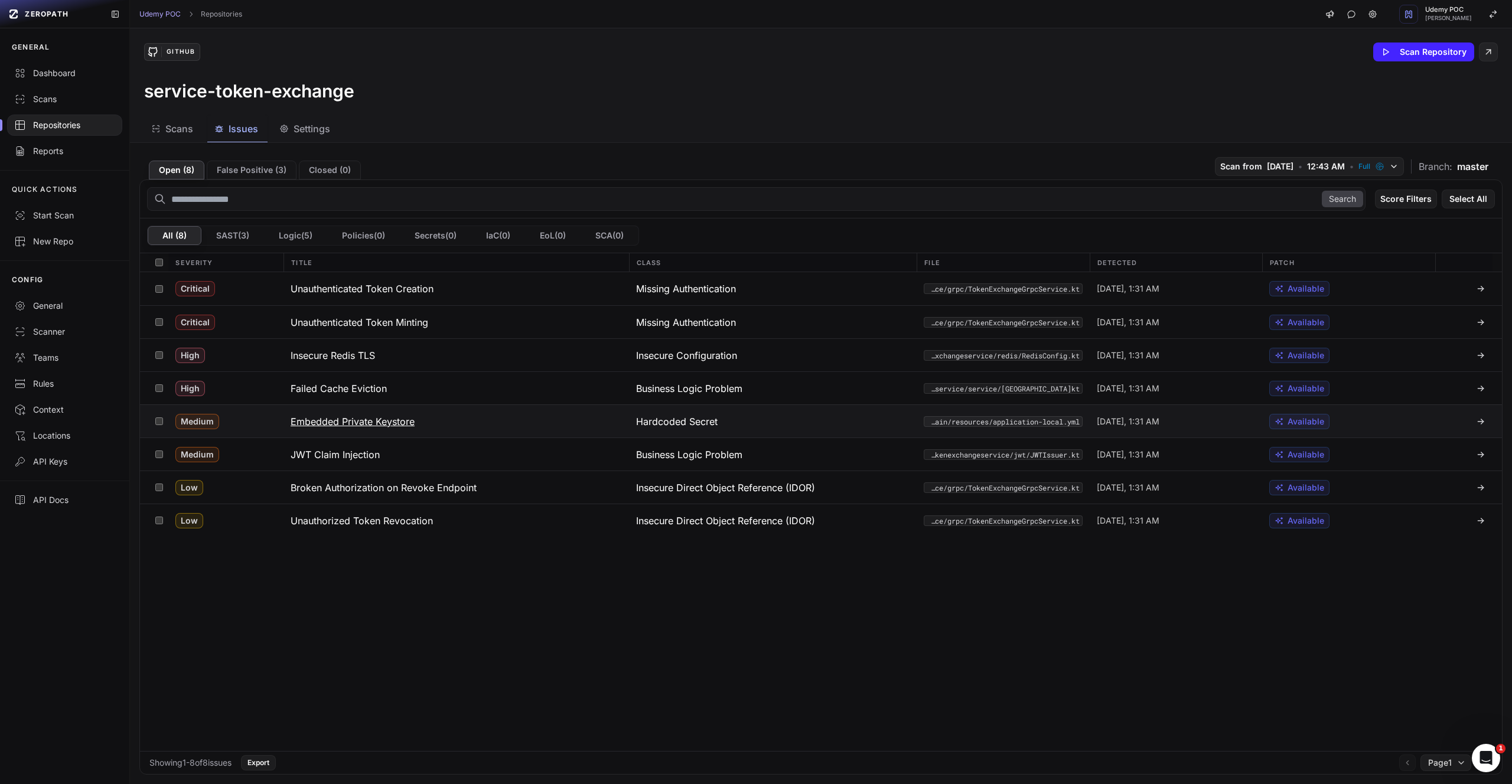
click at [377, 420] on h3 "Embedded Private Keystore" at bounding box center [353, 421] width 124 height 14
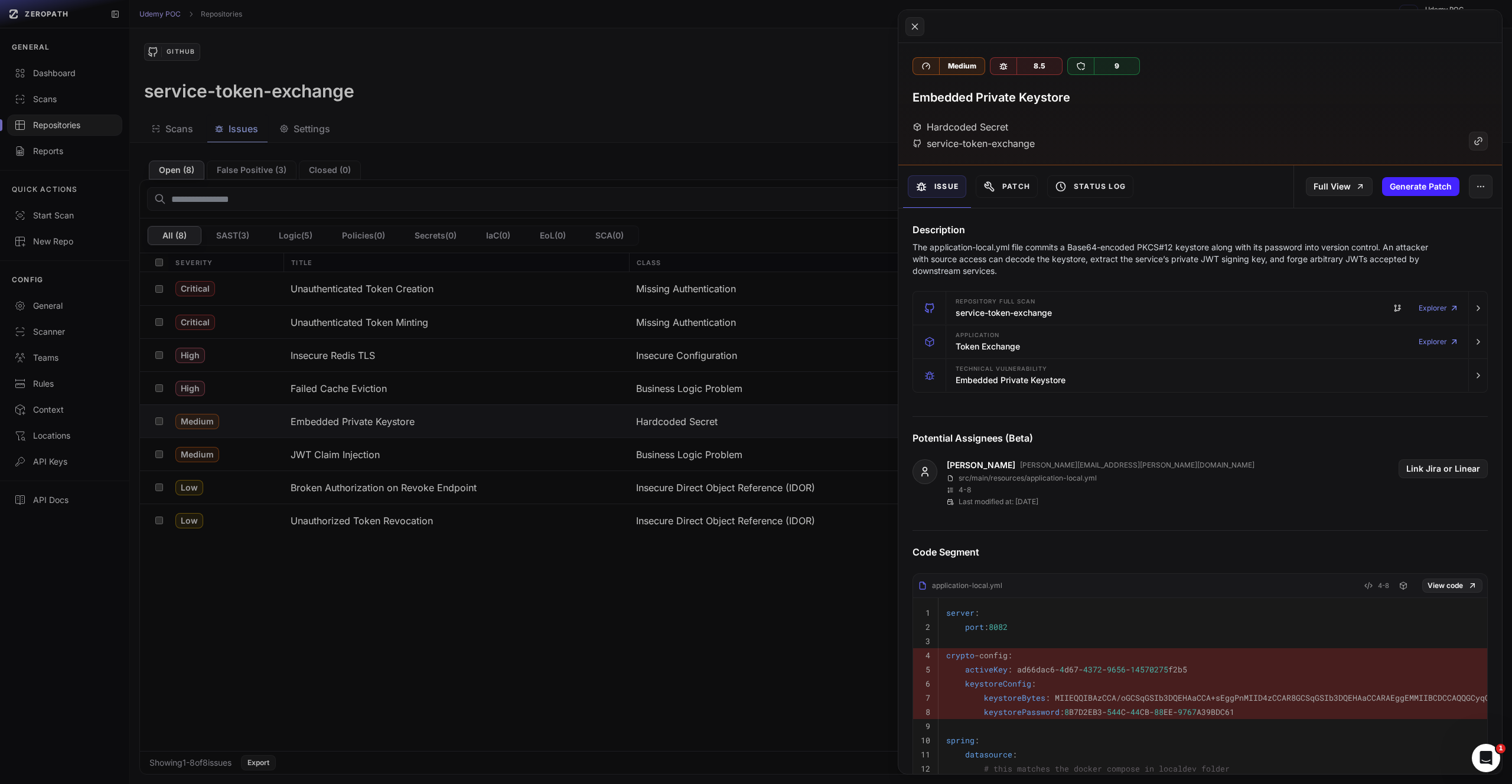
click at [350, 455] on button at bounding box center [756, 392] width 1512 height 784
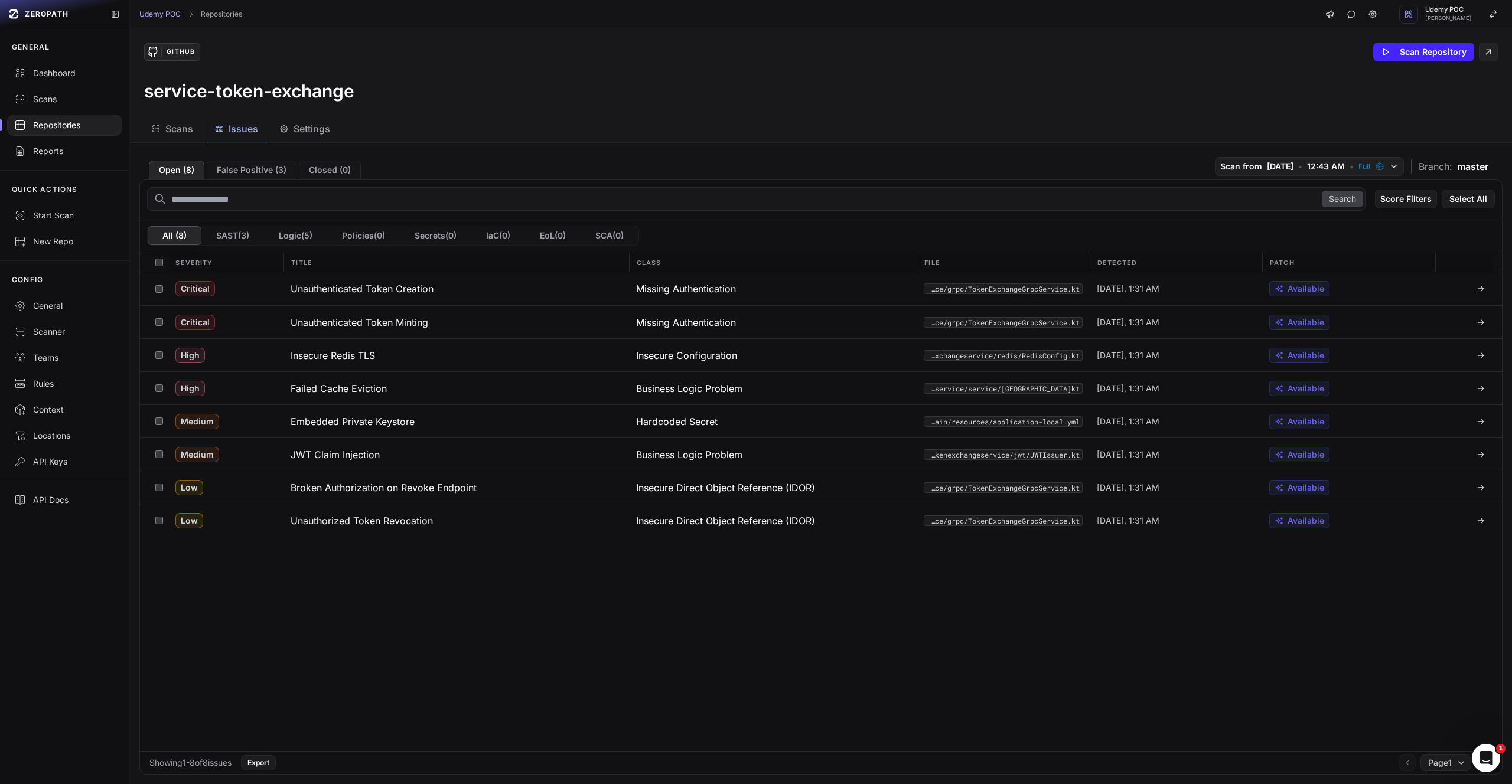
click at [350, 455] on h3 "JWT Claim Injection" at bounding box center [335, 454] width 89 height 14
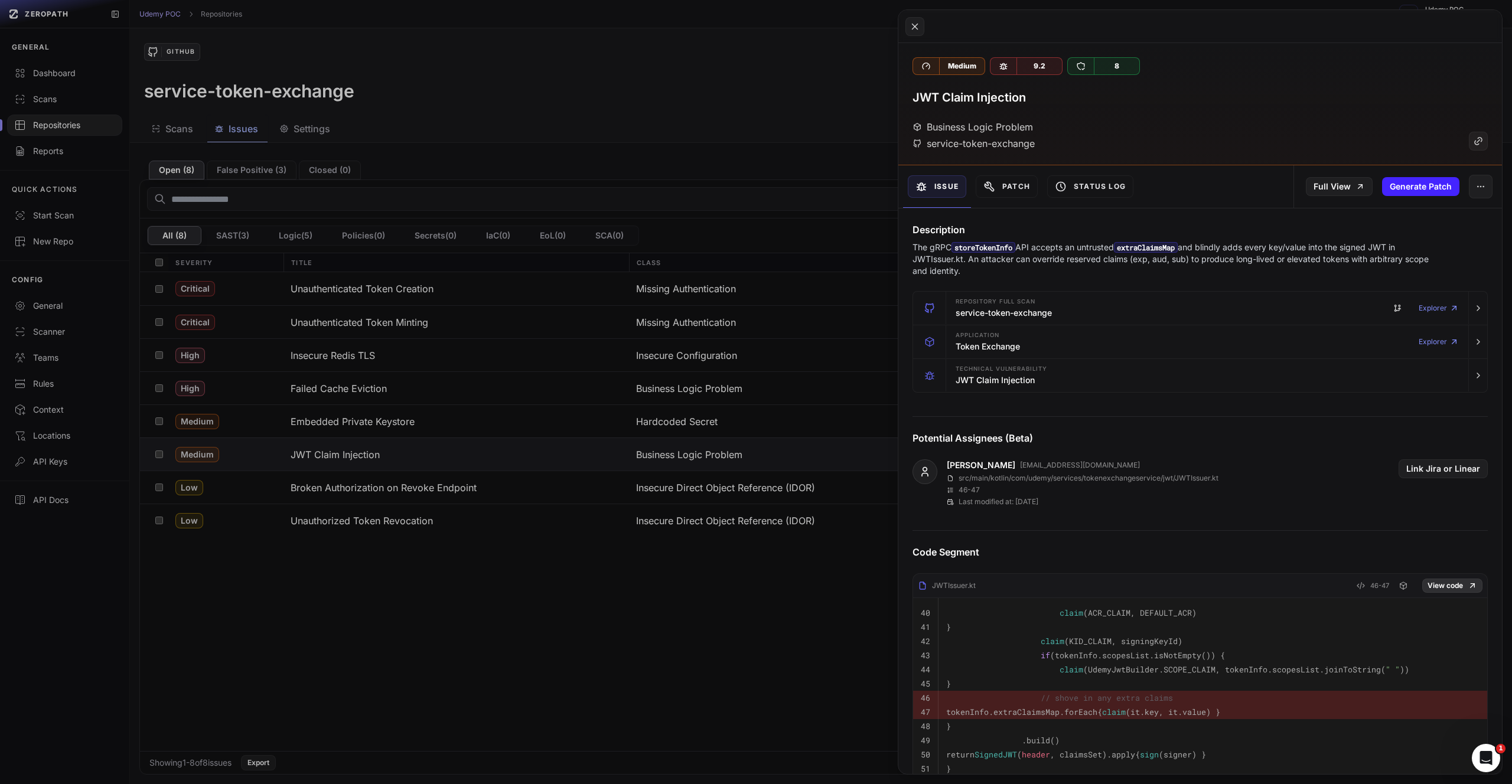
click at [1443, 582] on link "View code" at bounding box center [1452, 586] width 60 height 14
click at [442, 487] on button at bounding box center [756, 392] width 1512 height 784
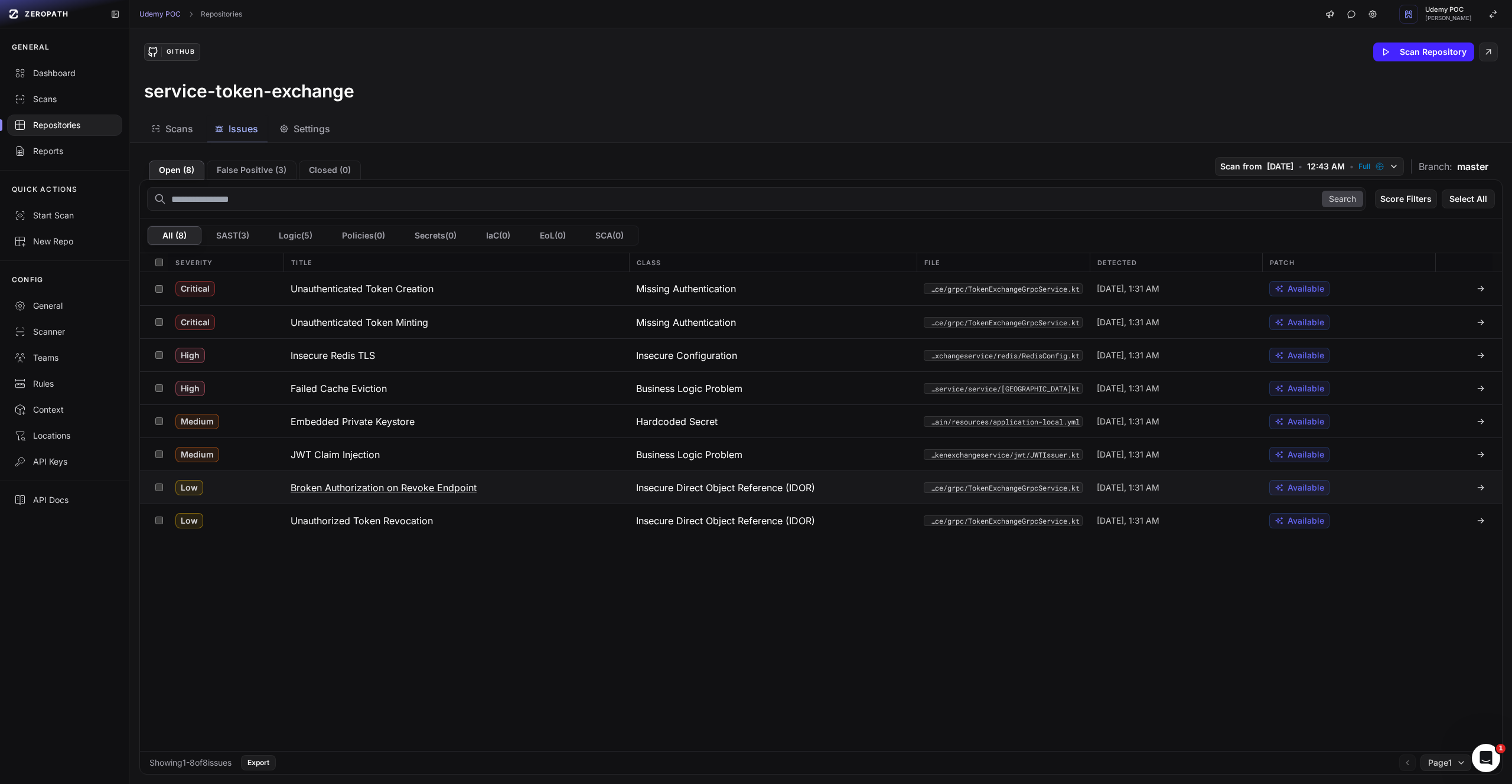
click at [442, 488] on h3 "Broken Authorization on Revoke Endpoint" at bounding box center [384, 488] width 186 height 14
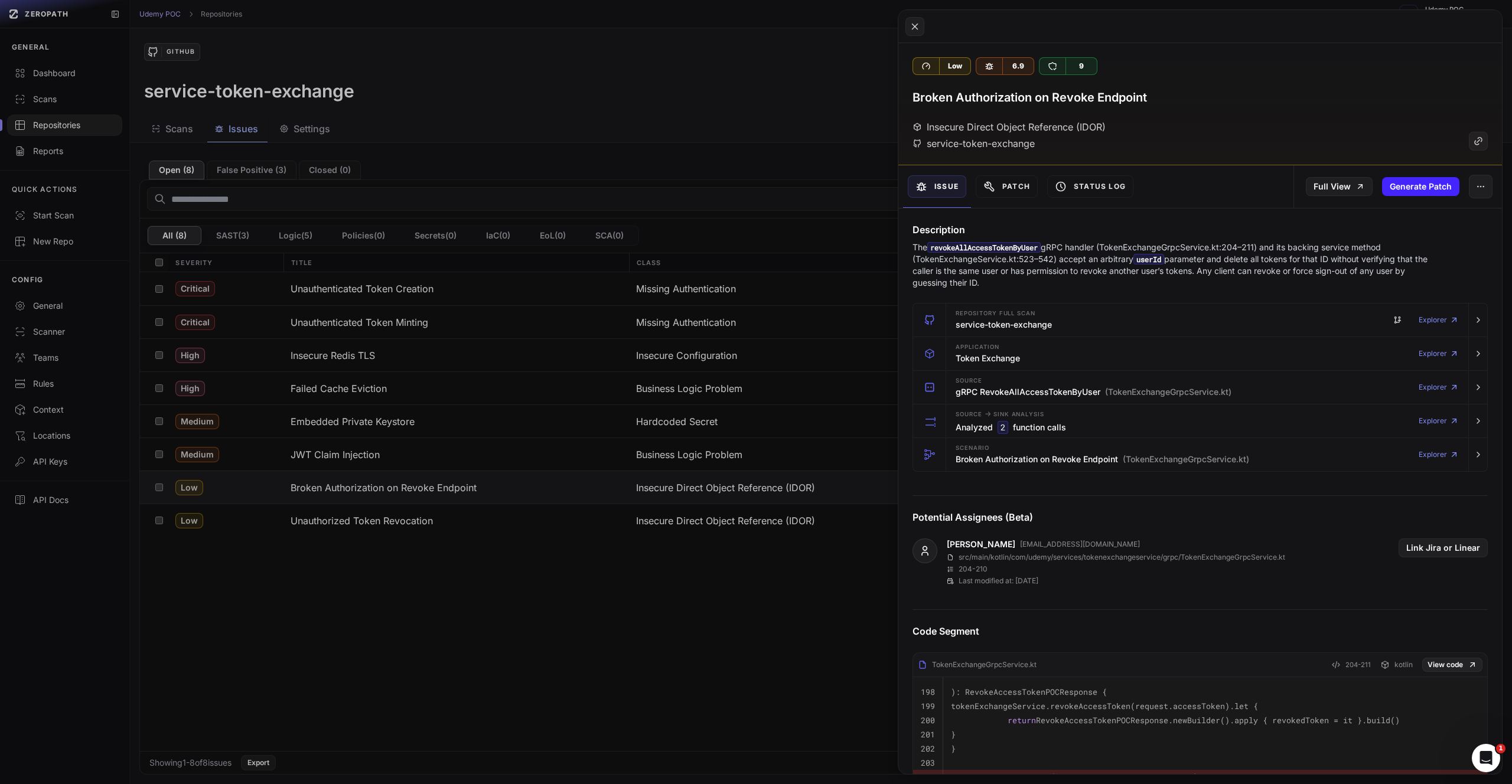
click at [417, 491] on button at bounding box center [756, 392] width 1512 height 784
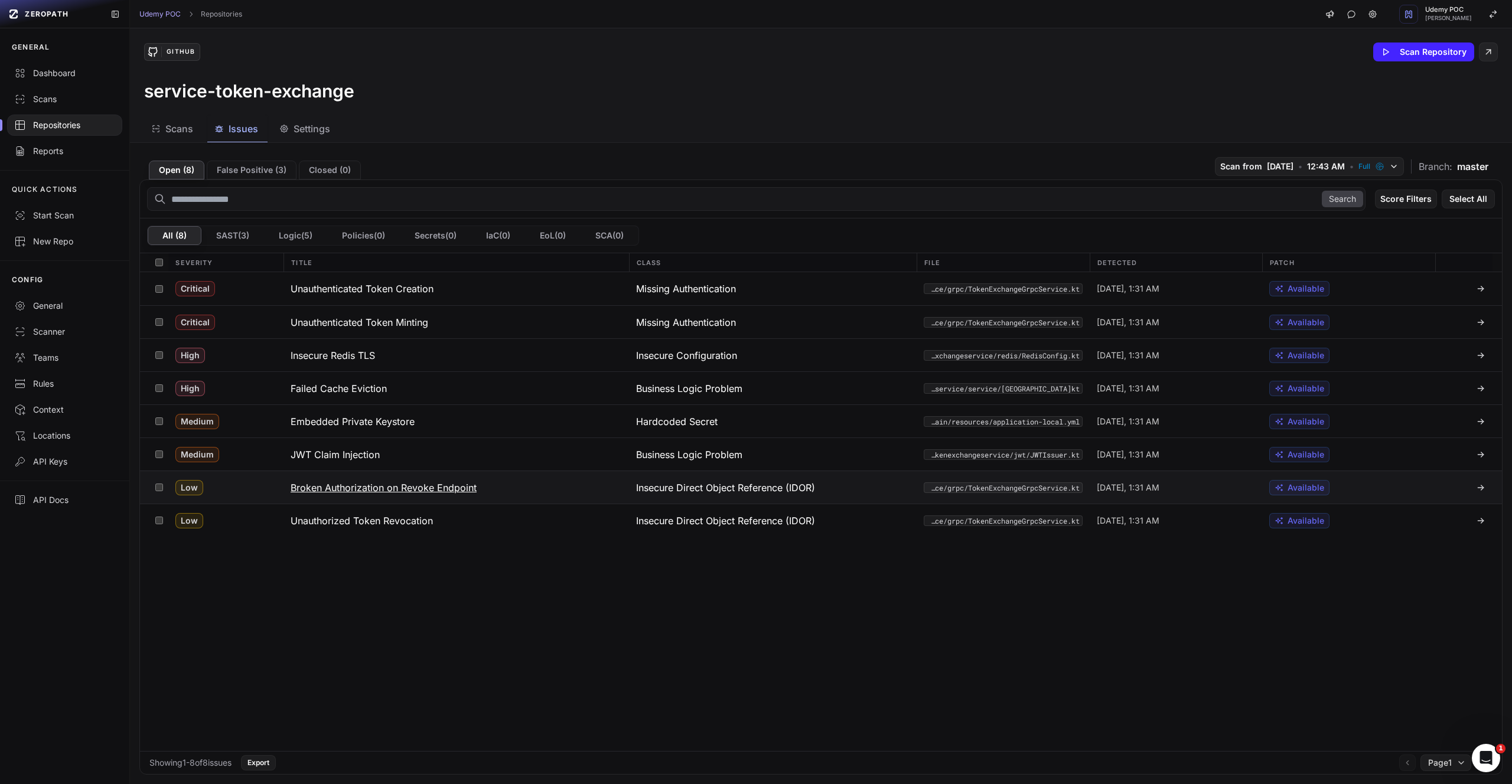
click at [441, 486] on h3 "Broken Authorization on Revoke Endpoint" at bounding box center [384, 488] width 186 height 14
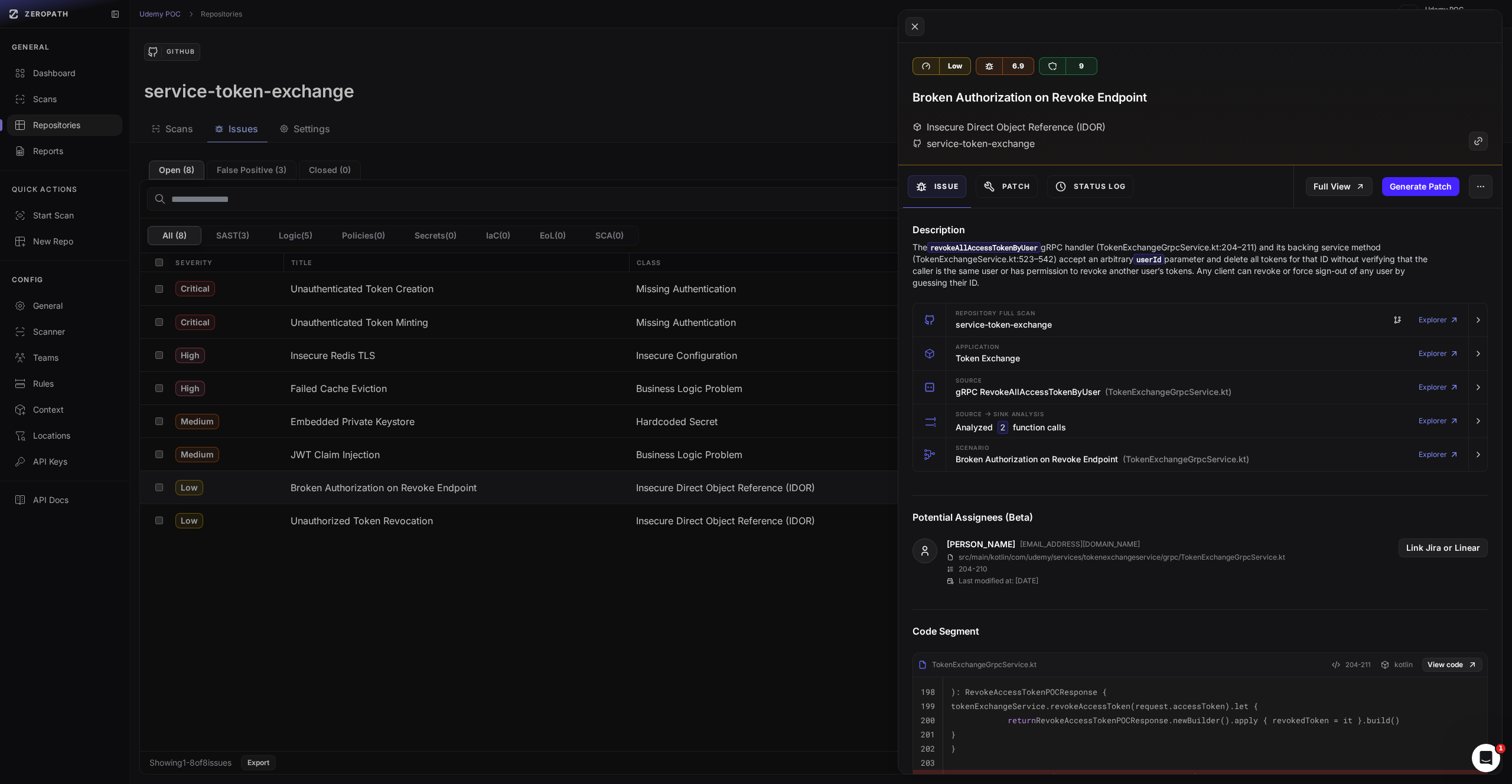
click at [410, 519] on button at bounding box center [756, 392] width 1512 height 784
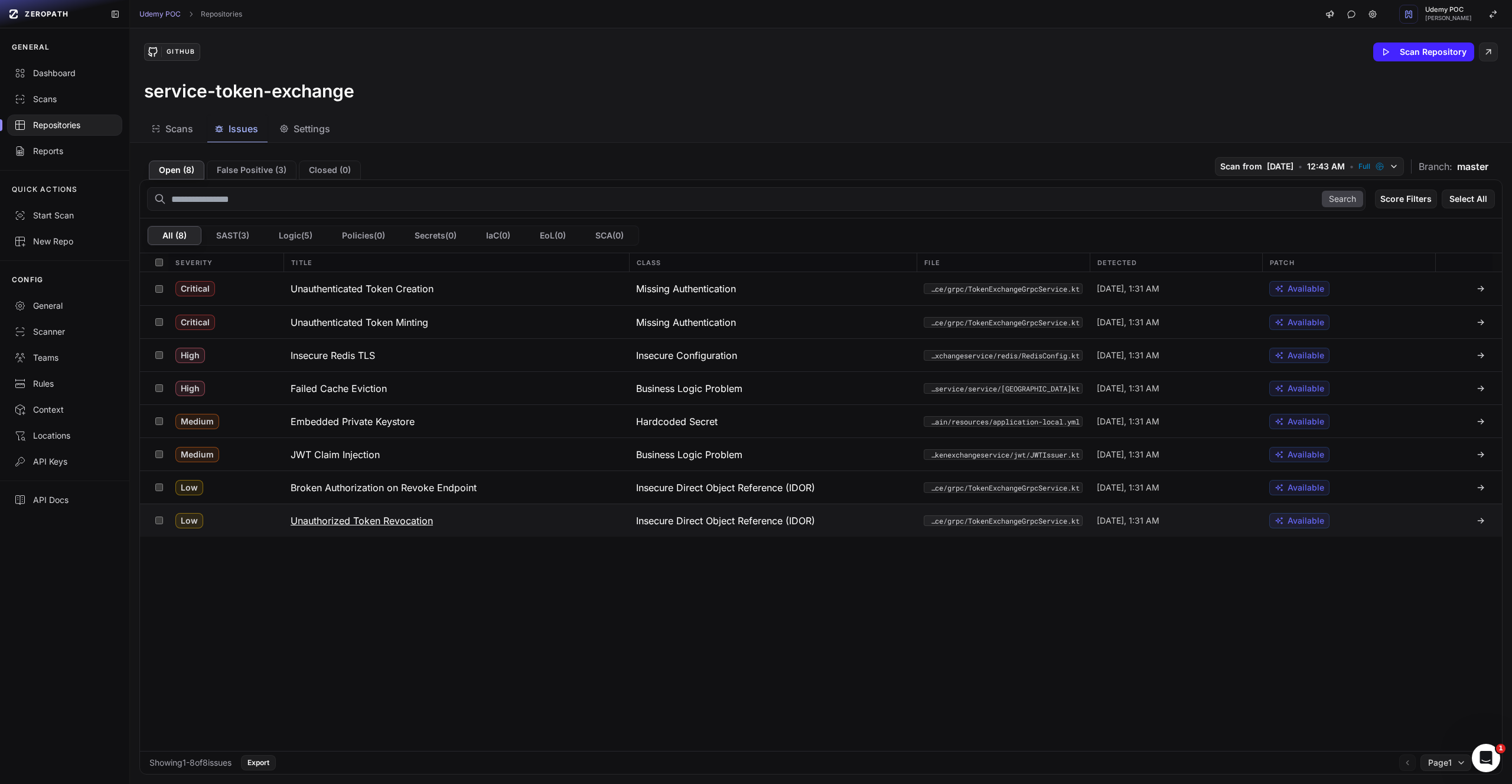
click at [394, 517] on h3 "Unauthorized Token Revocation" at bounding box center [362, 520] width 142 height 14
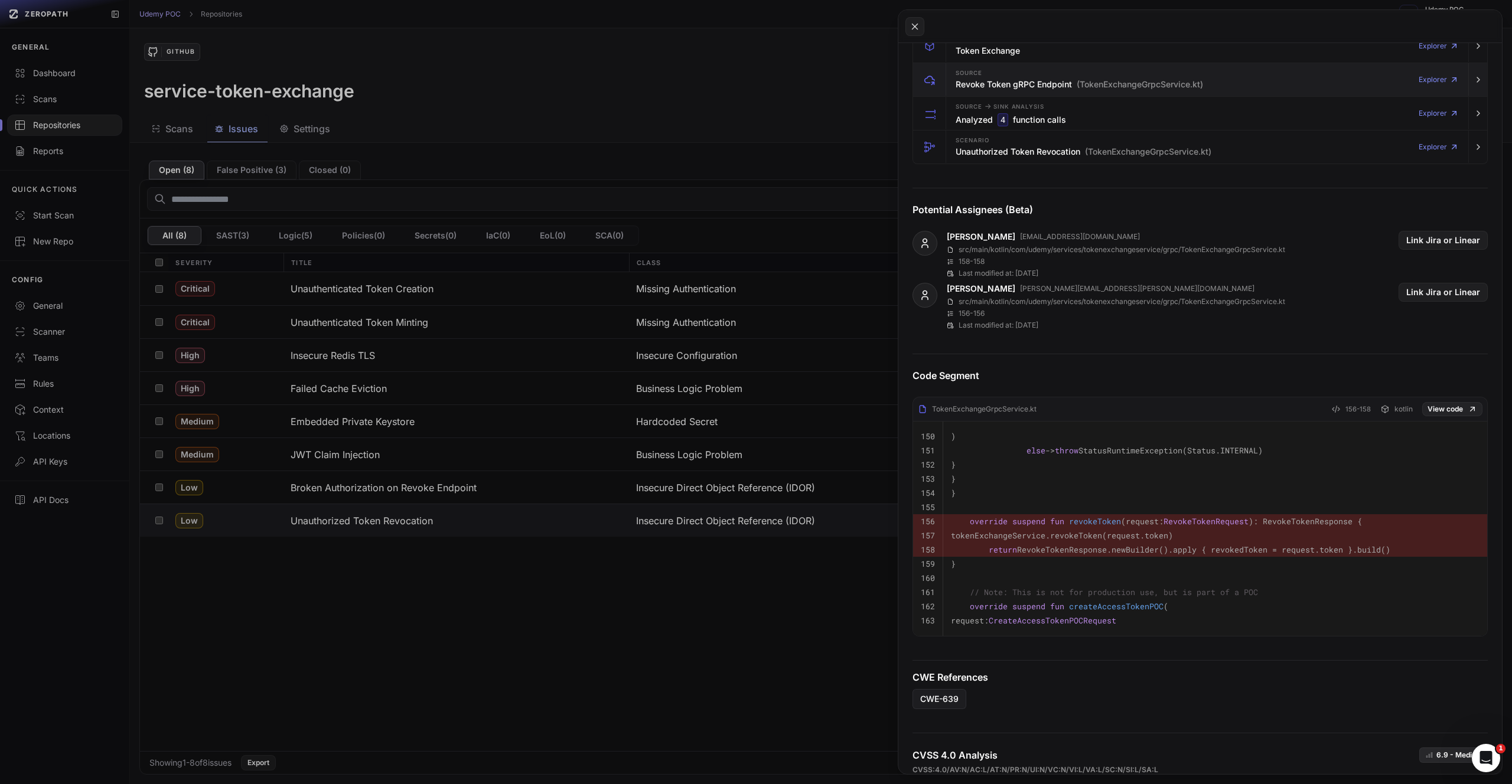
scroll to position [323, 0]
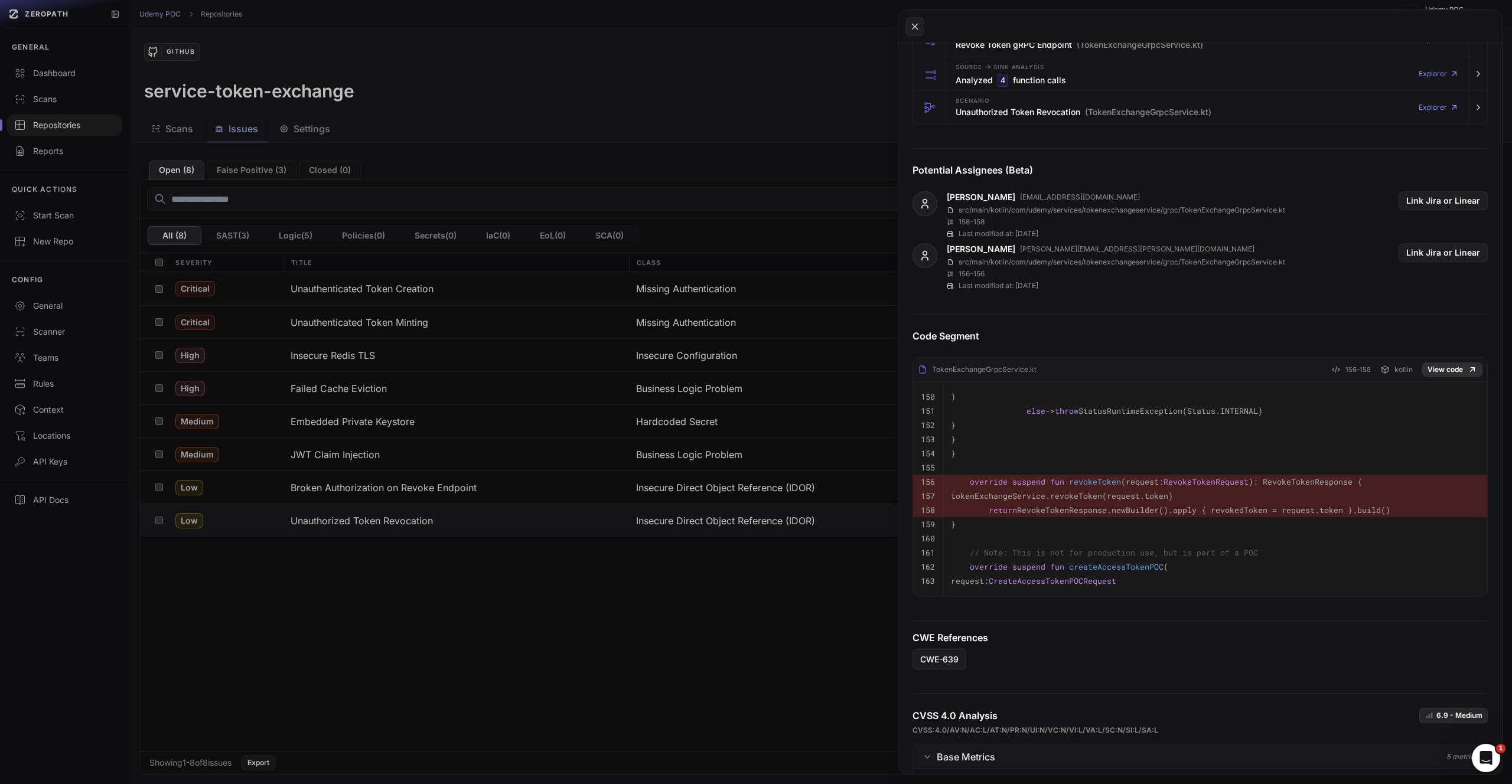
click at [1451, 370] on link "View code" at bounding box center [1452, 369] width 60 height 14
click at [403, 519] on button at bounding box center [756, 392] width 1512 height 784
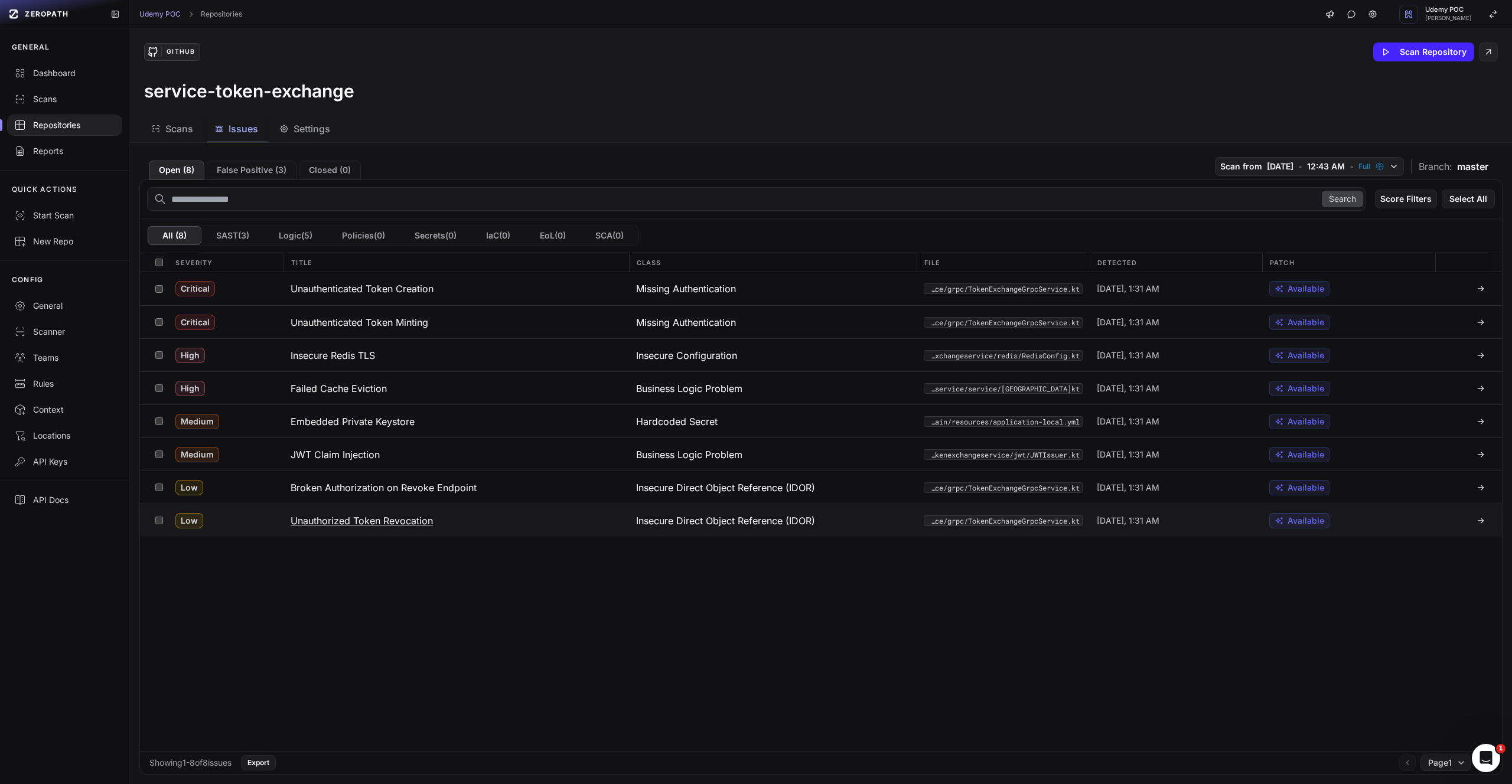
click at [405, 516] on h3 "Unauthorized Token Revocation" at bounding box center [362, 520] width 142 height 14
